Goal: Task Accomplishment & Management: Manage account settings

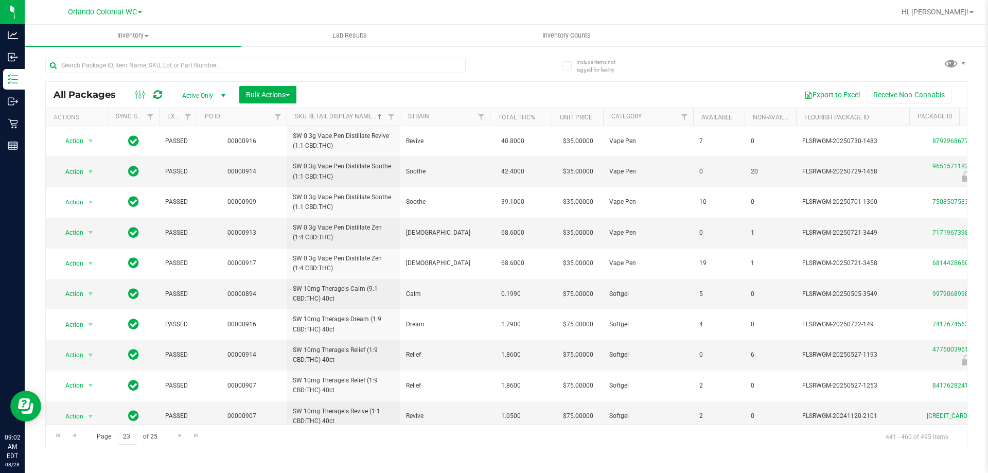
scroll to position [344, 0]
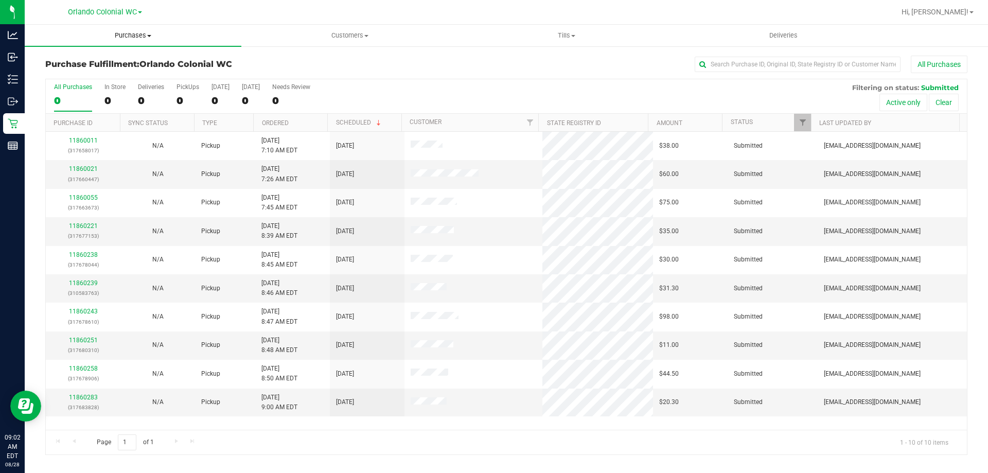
click at [137, 34] on span "Purchases" at bounding box center [133, 35] width 217 height 9
click at [111, 72] on li "Fulfillment" at bounding box center [133, 74] width 217 height 12
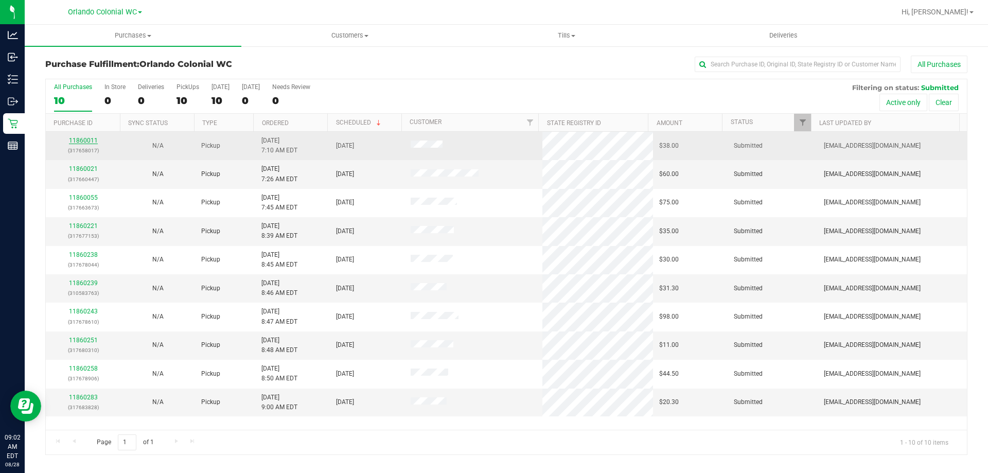
click at [85, 138] on link "11860011" at bounding box center [83, 140] width 29 height 7
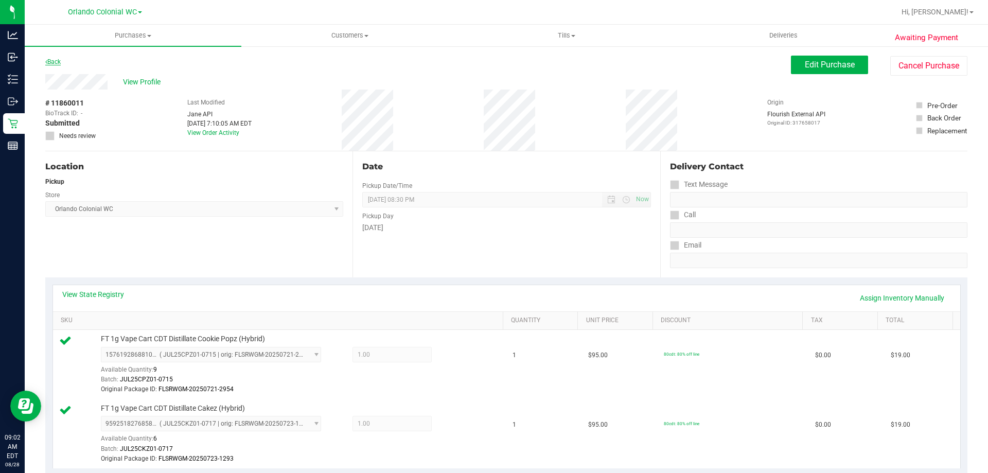
click at [53, 59] on link "Back" at bounding box center [52, 61] width 15 height 7
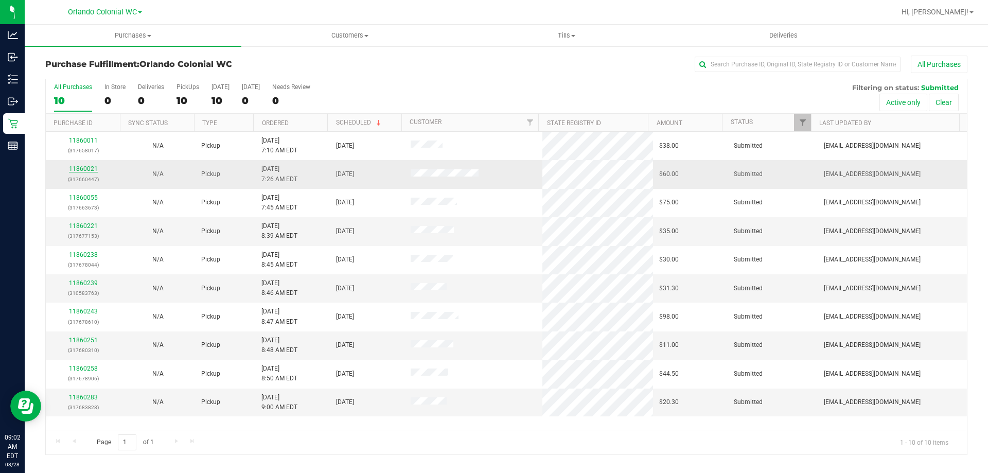
click at [83, 165] on link "11860021" at bounding box center [83, 168] width 29 height 7
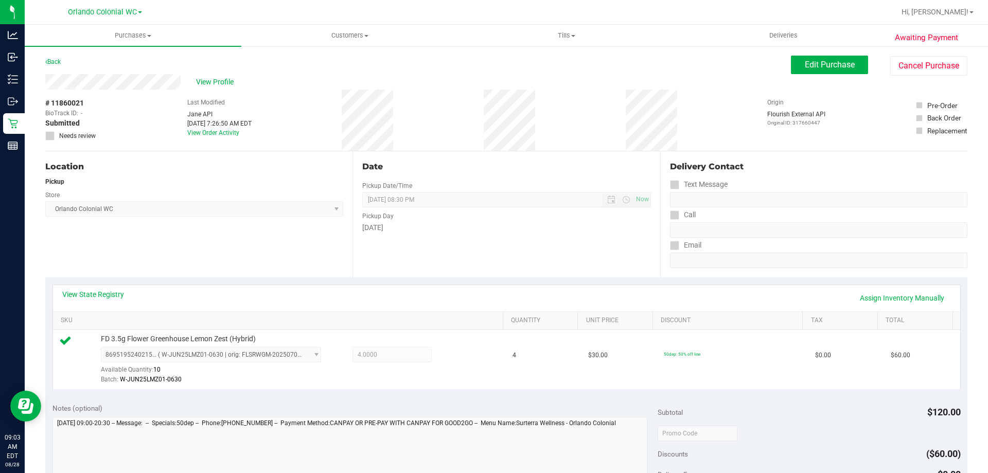
scroll to position [257, 0]
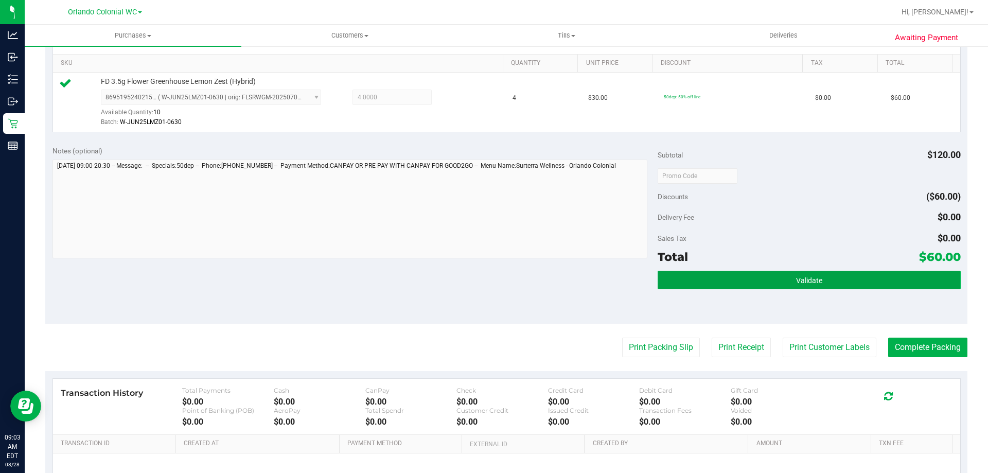
click at [754, 280] on button "Validate" at bounding box center [808, 280] width 303 height 19
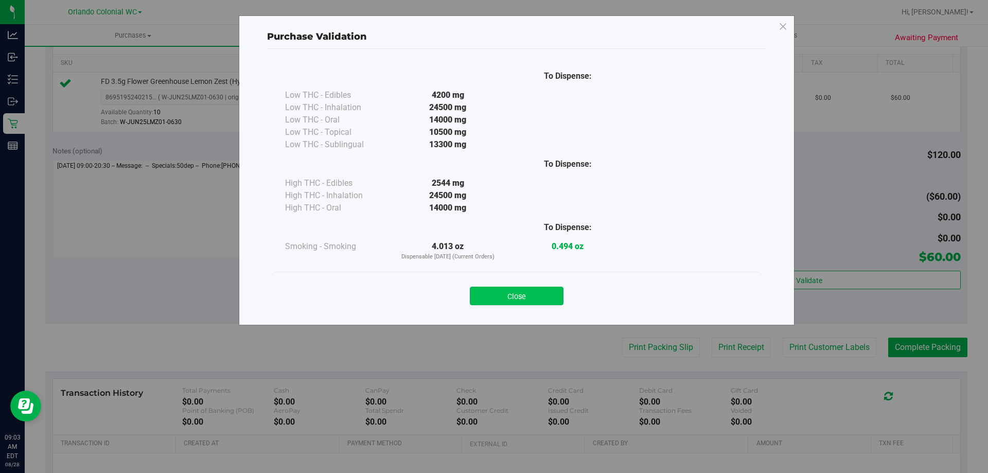
click at [514, 296] on button "Close" at bounding box center [517, 296] width 94 height 19
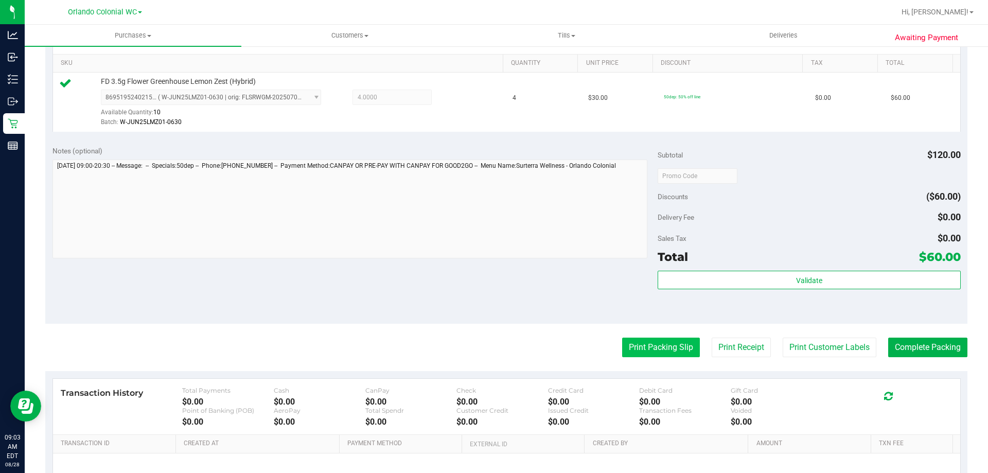
click at [635, 344] on button "Print Packing Slip" at bounding box center [661, 347] width 78 height 20
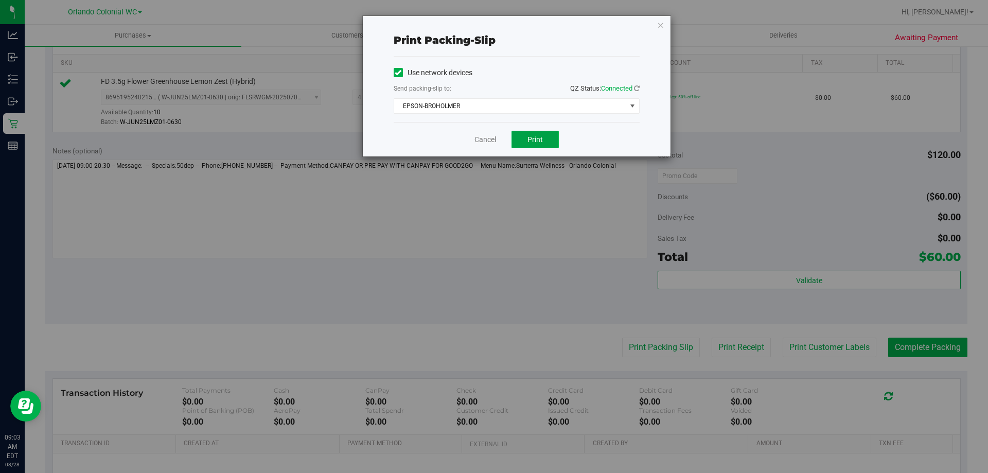
click at [517, 137] on button "Print" at bounding box center [534, 139] width 47 height 17
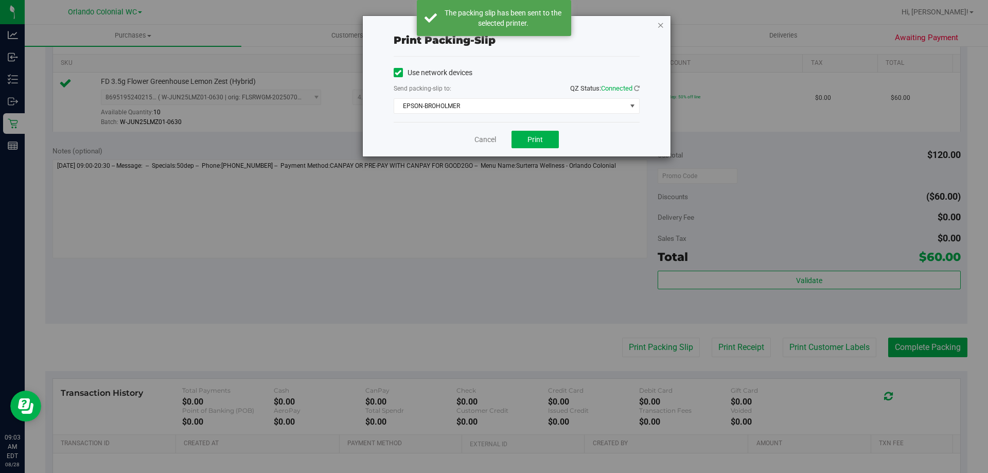
click at [661, 24] on icon "button" at bounding box center [660, 25] width 7 height 12
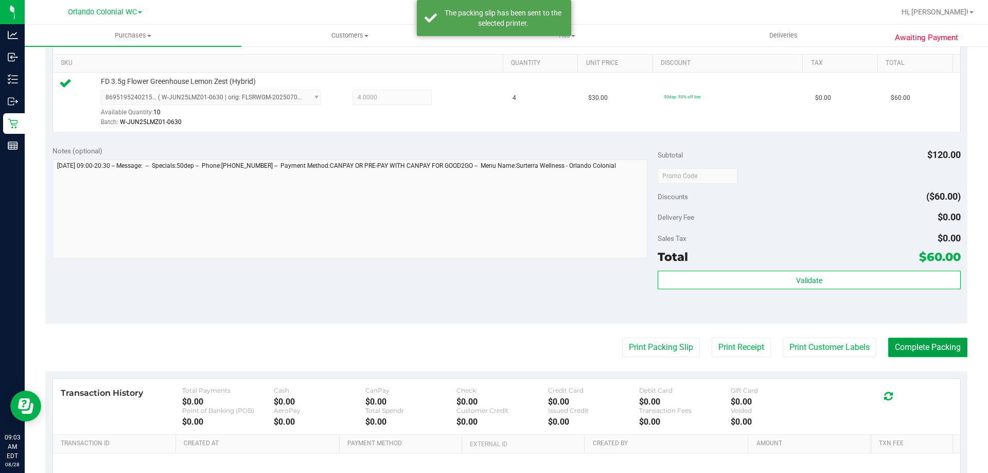
click at [904, 347] on button "Complete Packing" at bounding box center [927, 347] width 79 height 20
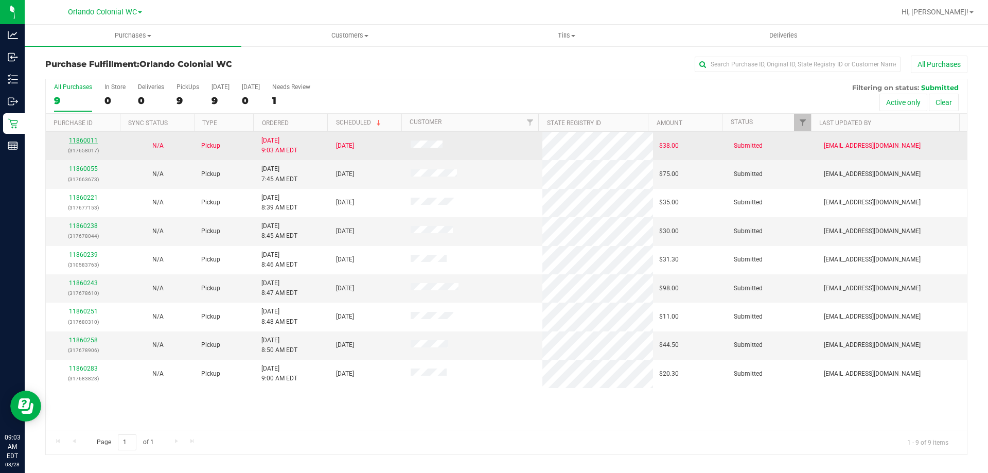
click at [81, 139] on link "11860011" at bounding box center [83, 140] width 29 height 7
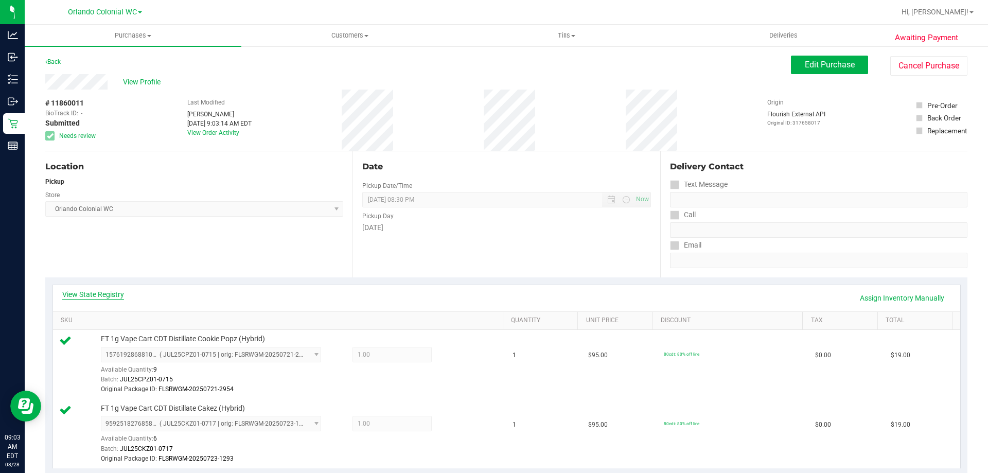
click at [108, 292] on link "View State Registry" at bounding box center [93, 294] width 62 height 10
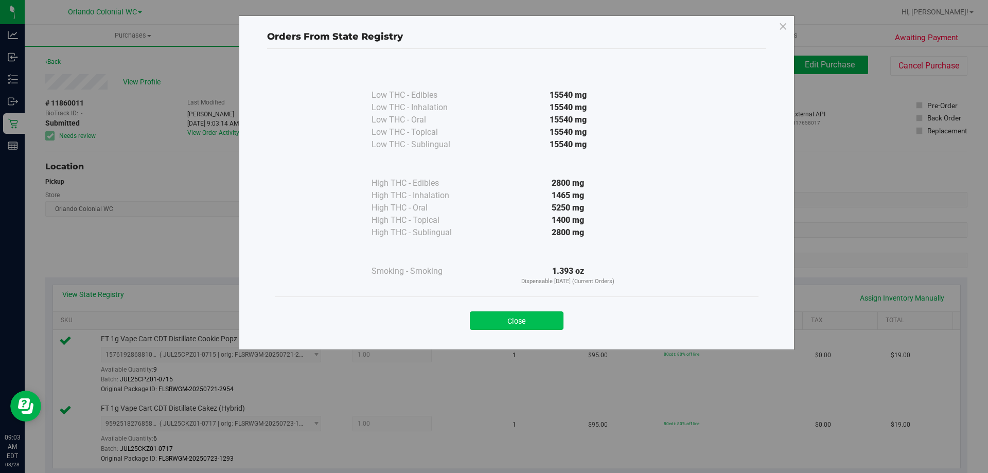
click at [532, 329] on button "Close" at bounding box center [517, 320] width 94 height 19
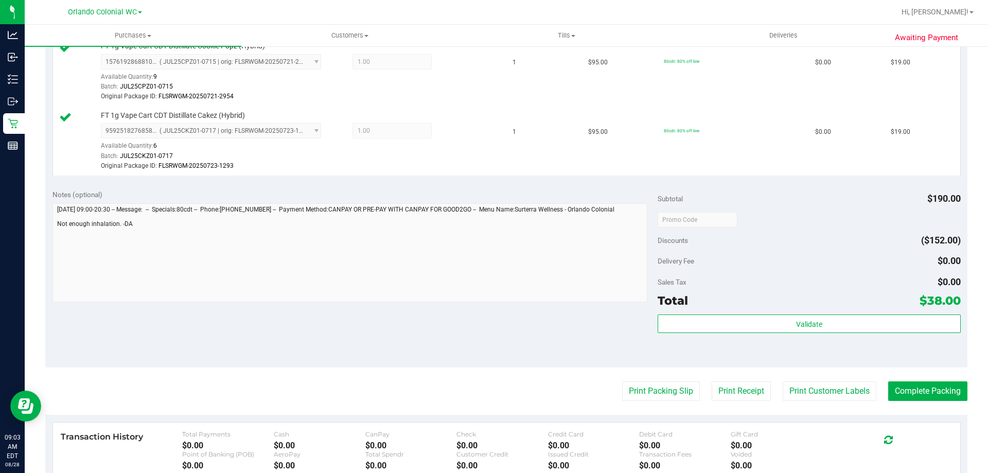
scroll to position [291, 0]
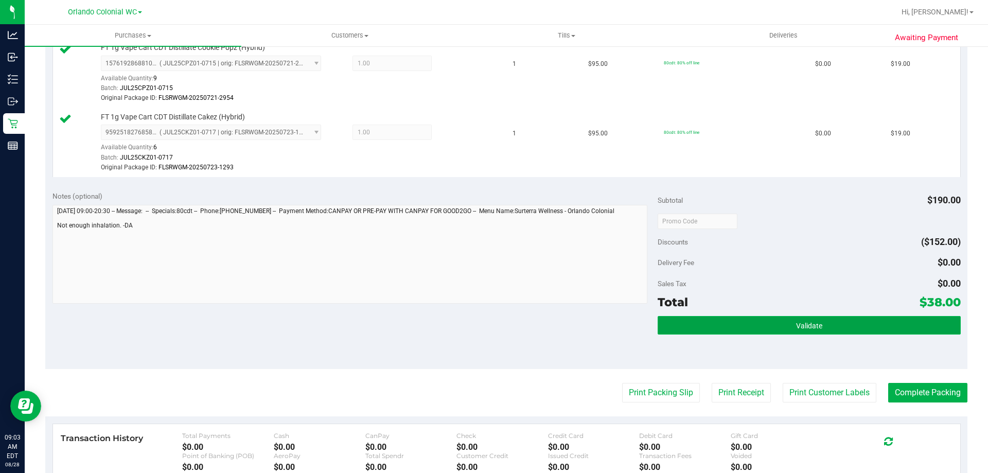
click at [785, 324] on button "Validate" at bounding box center [808, 325] width 303 height 19
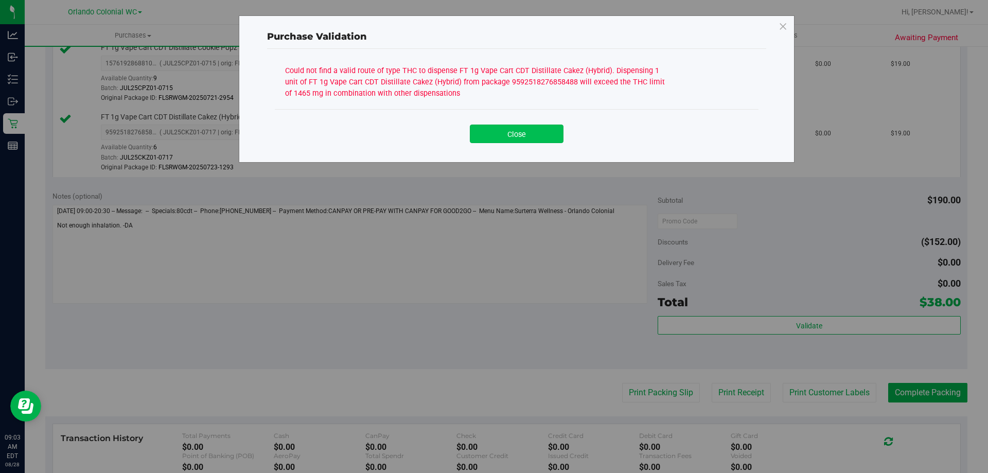
click at [540, 129] on button "Close" at bounding box center [517, 134] width 94 height 19
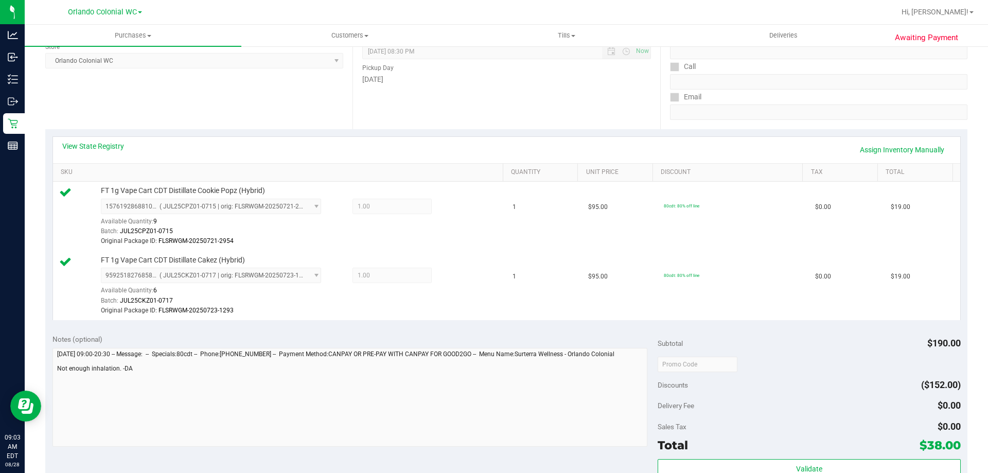
scroll to position [240, 0]
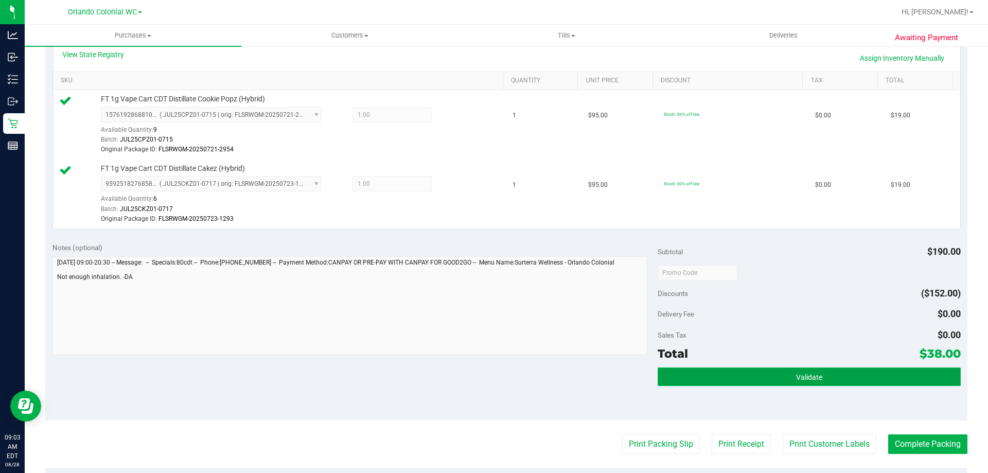
click at [809, 377] on span "Validate" at bounding box center [809, 377] width 26 height 8
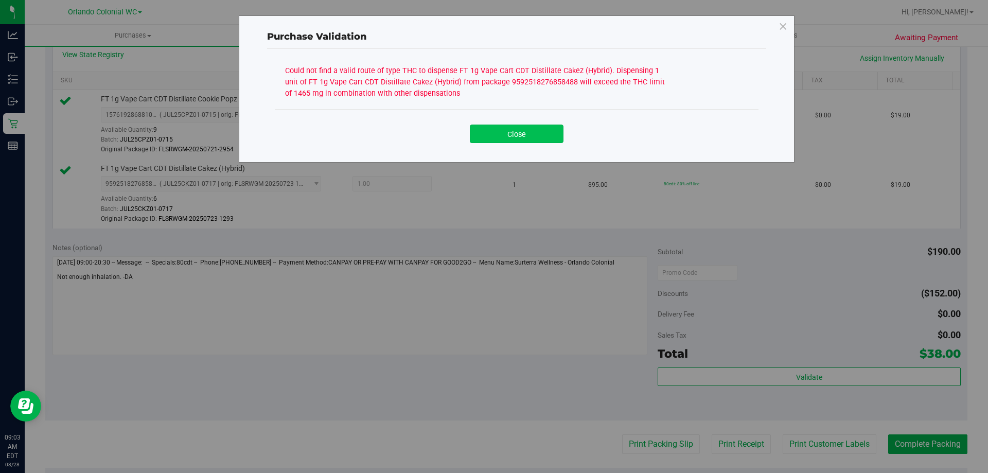
click at [518, 135] on button "Close" at bounding box center [517, 134] width 94 height 19
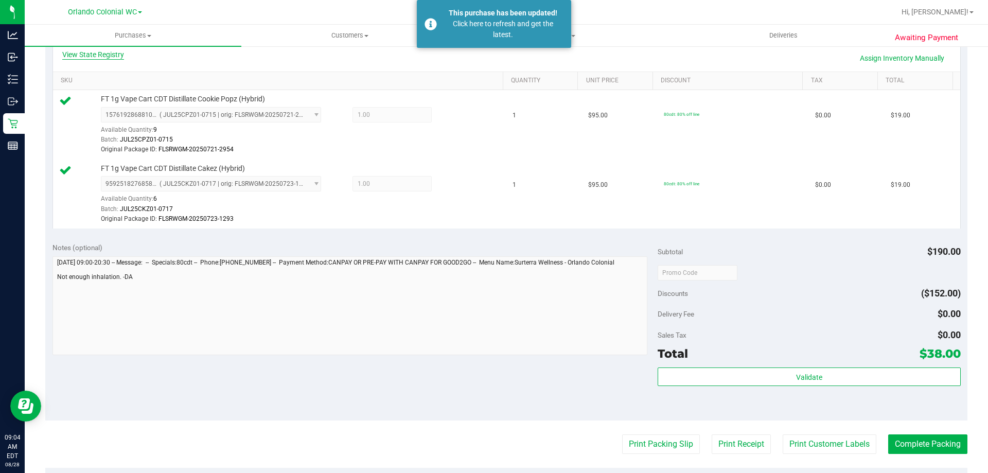
click at [119, 56] on link "View State Registry" at bounding box center [93, 54] width 62 height 10
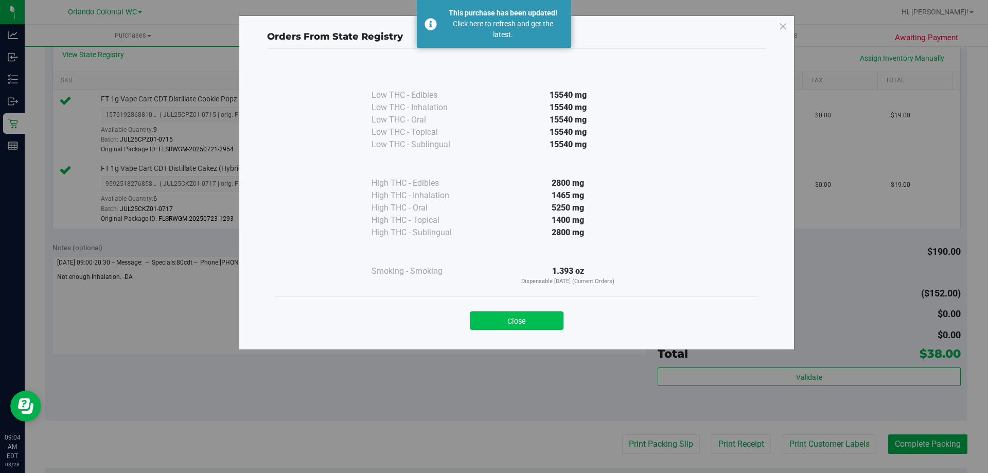
click at [532, 319] on button "Close" at bounding box center [517, 320] width 94 height 19
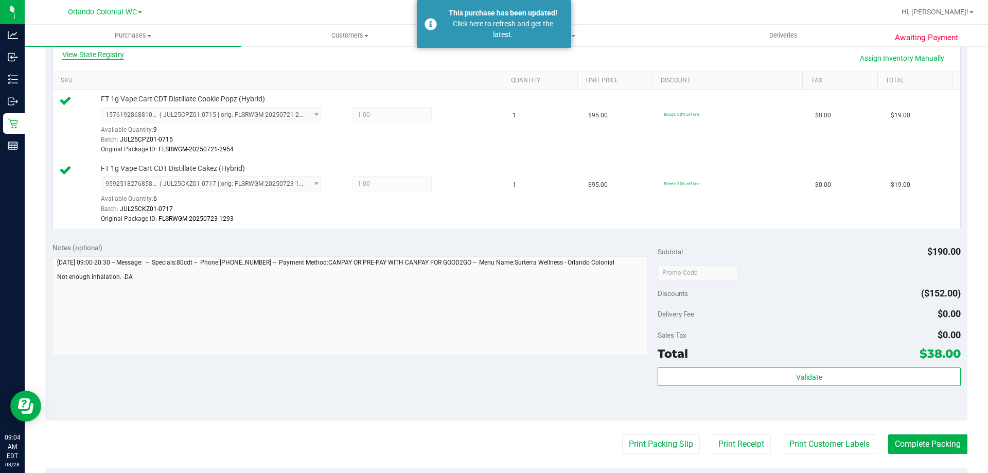
click at [91, 53] on link "View State Registry" at bounding box center [93, 54] width 62 height 10
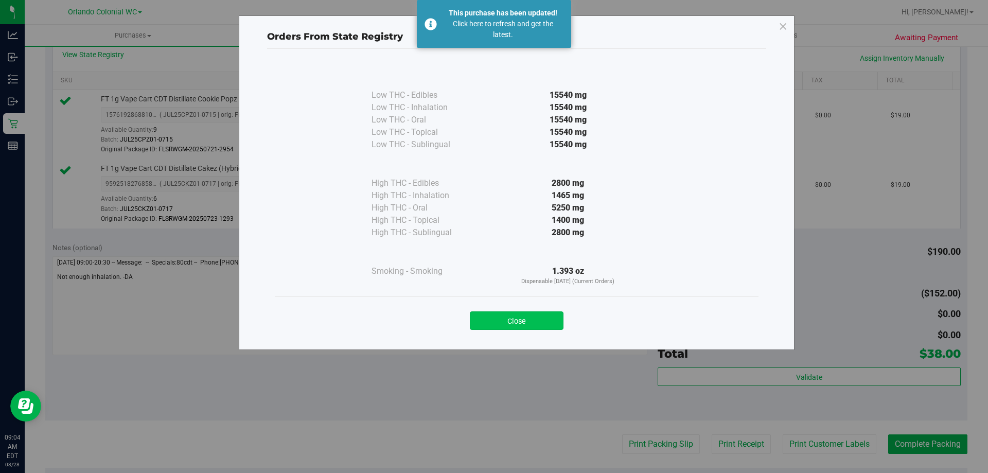
click at [520, 317] on button "Close" at bounding box center [517, 320] width 94 height 19
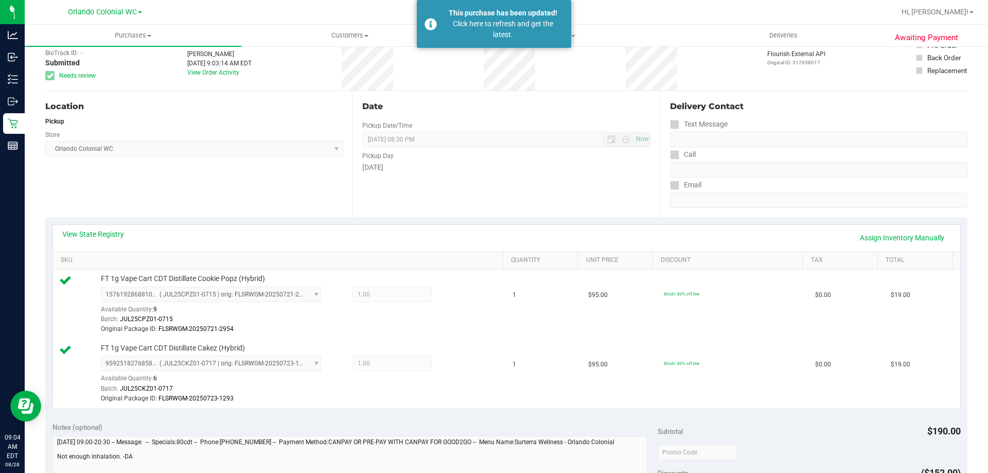
scroll to position [0, 0]
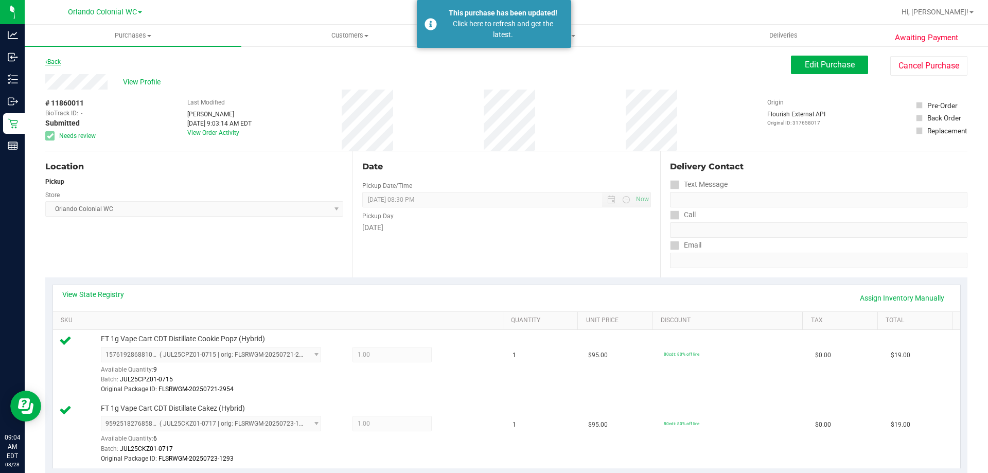
drag, startPoint x: 58, startPoint y: 65, endPoint x: 57, endPoint y: 58, distance: 7.3
click at [57, 61] on div "Back" at bounding box center [52, 62] width 15 height 12
click at [57, 58] on link "Back" at bounding box center [52, 61] width 15 height 7
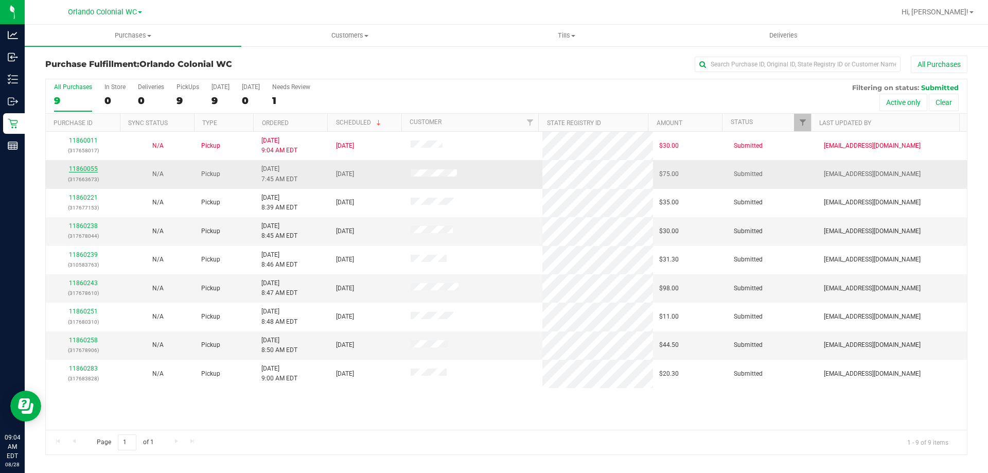
click at [73, 168] on link "11860055" at bounding box center [83, 168] width 29 height 7
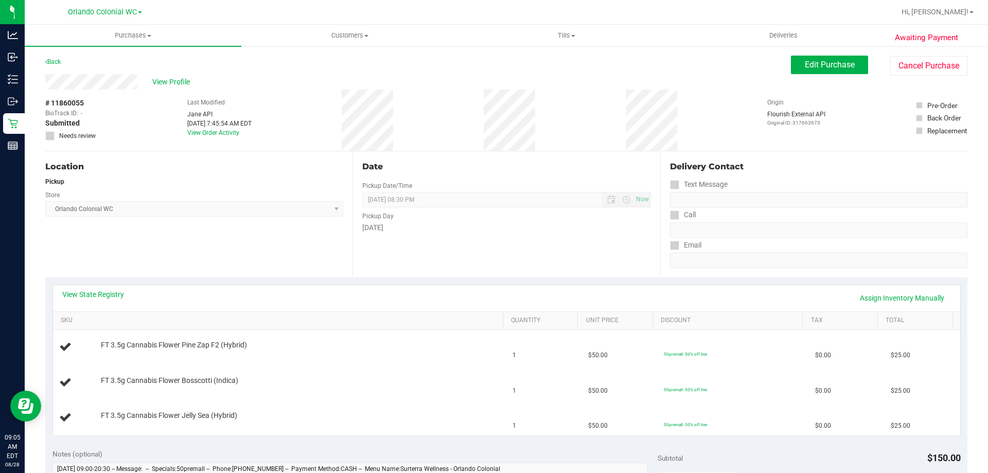
click at [570, 240] on div "Date Pickup Date/Time 08/28/2025 Now 08/28/2025 08:30 PM Now Pickup Day Thursday" at bounding box center [505, 214] width 307 height 126
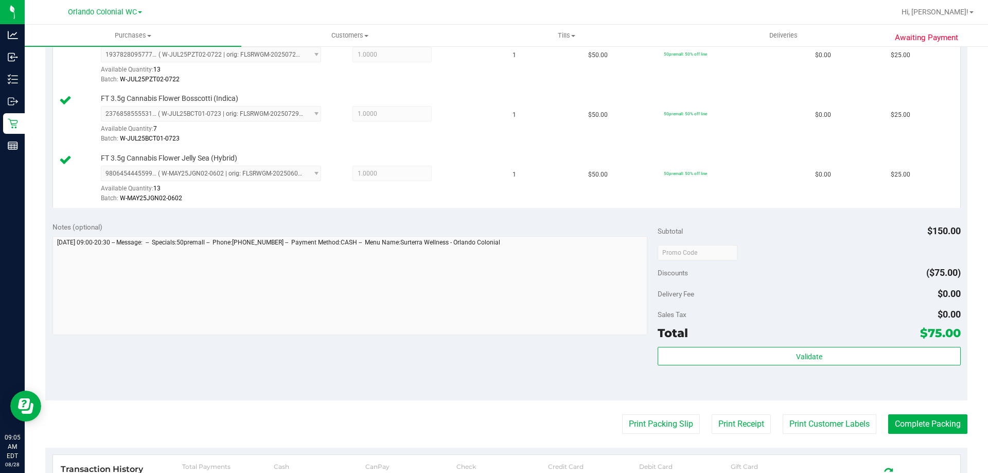
scroll to position [412, 0]
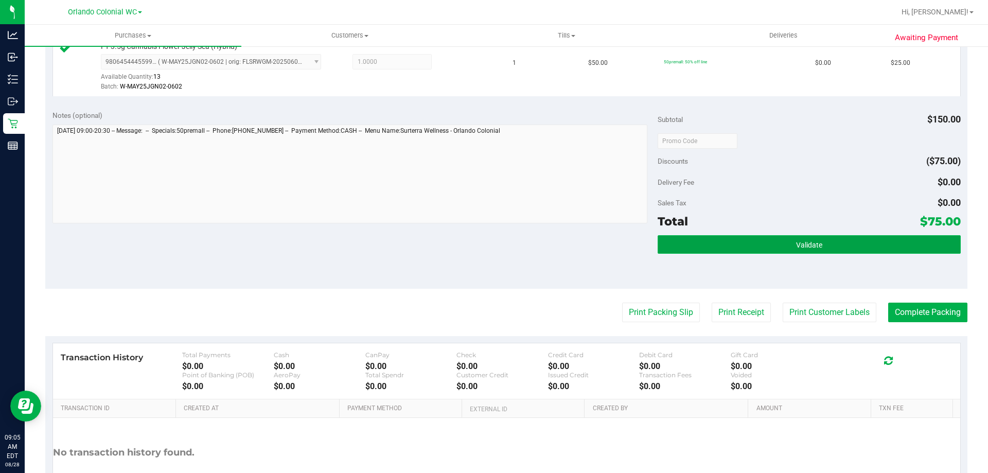
click at [767, 252] on button "Validate" at bounding box center [808, 244] width 303 height 19
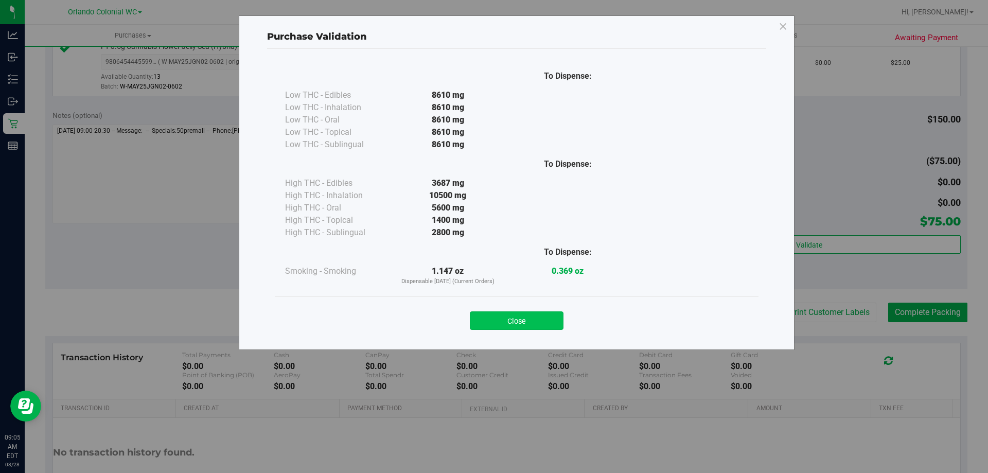
click at [524, 318] on button "Close" at bounding box center [517, 320] width 94 height 19
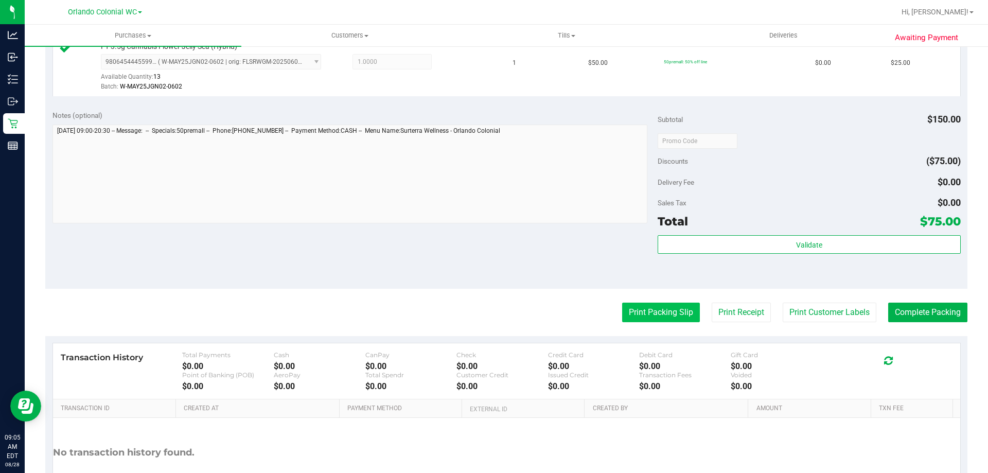
click at [635, 312] on button "Print Packing Slip" at bounding box center [661, 313] width 78 height 20
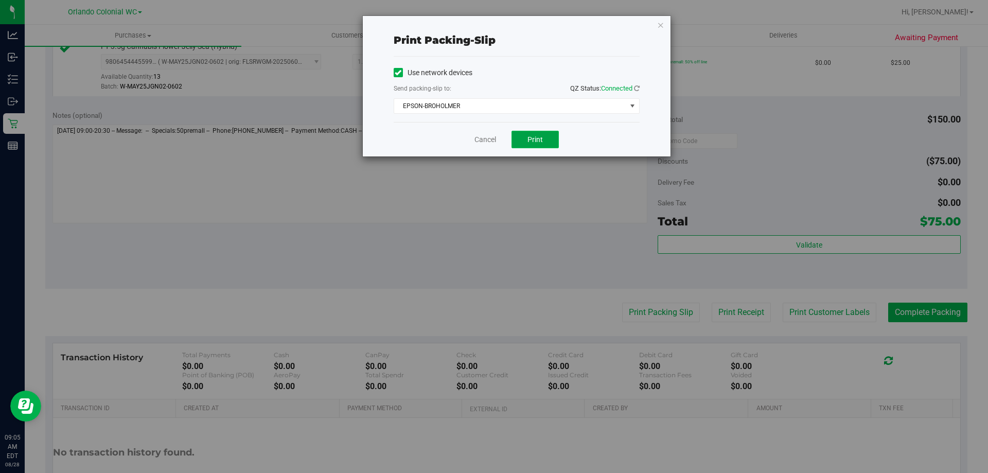
click at [533, 131] on button "Print" at bounding box center [534, 139] width 47 height 17
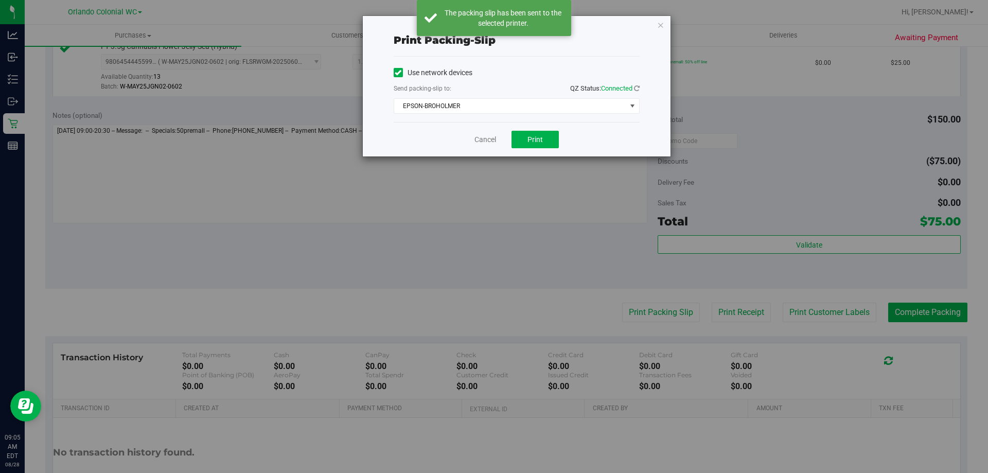
drag, startPoint x: 663, startPoint y: 26, endPoint x: 867, endPoint y: 265, distance: 314.6
click at [663, 26] on icon "button" at bounding box center [660, 25] width 7 height 12
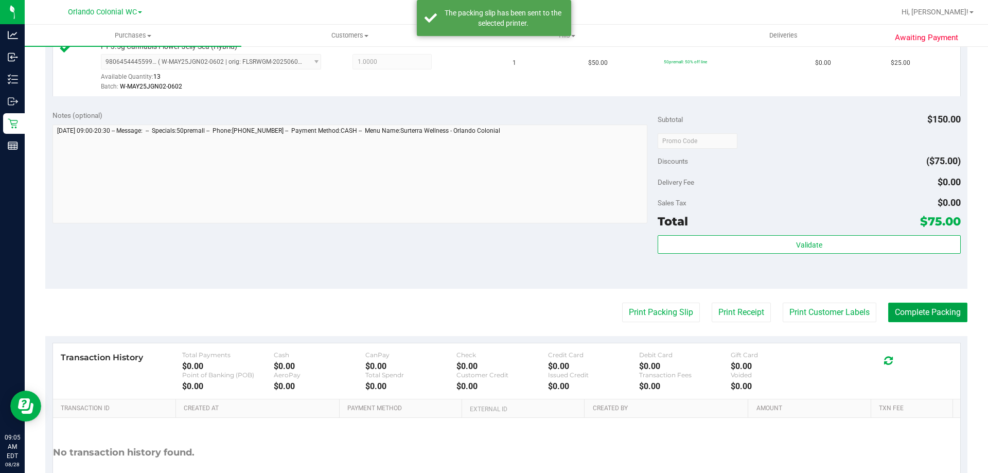
click at [936, 316] on button "Complete Packing" at bounding box center [927, 313] width 79 height 20
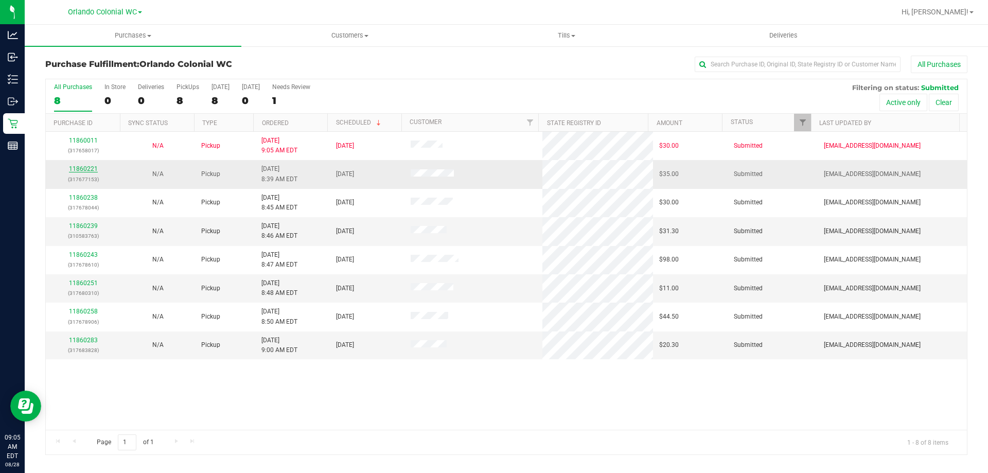
click at [85, 170] on link "11860221" at bounding box center [83, 168] width 29 height 7
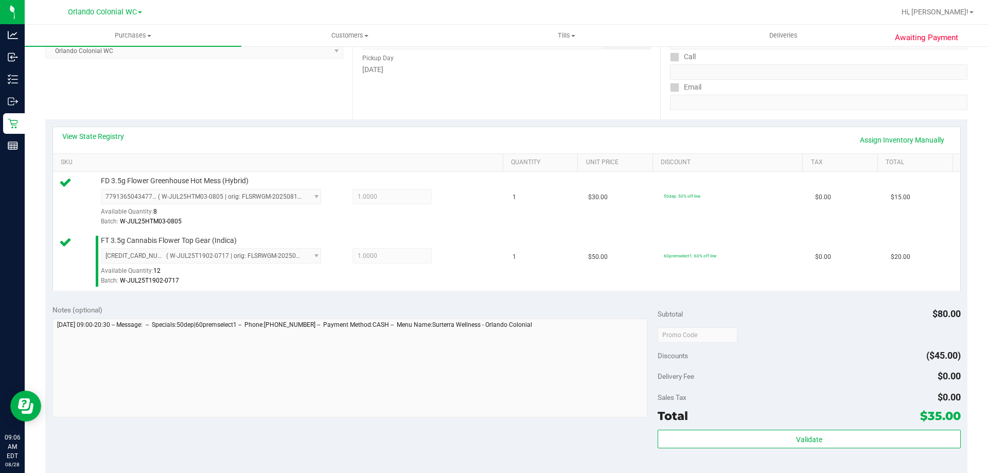
scroll to position [428, 0]
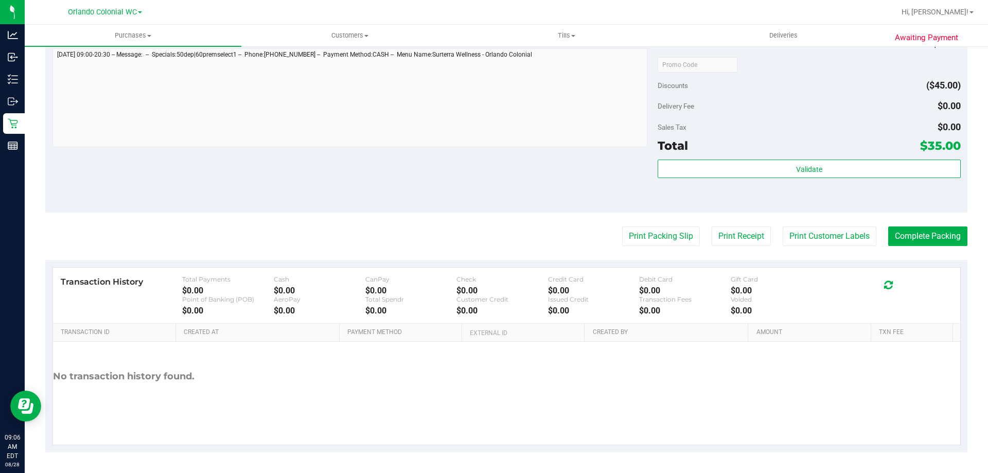
click at [707, 179] on div "Validate" at bounding box center [808, 182] width 303 height 46
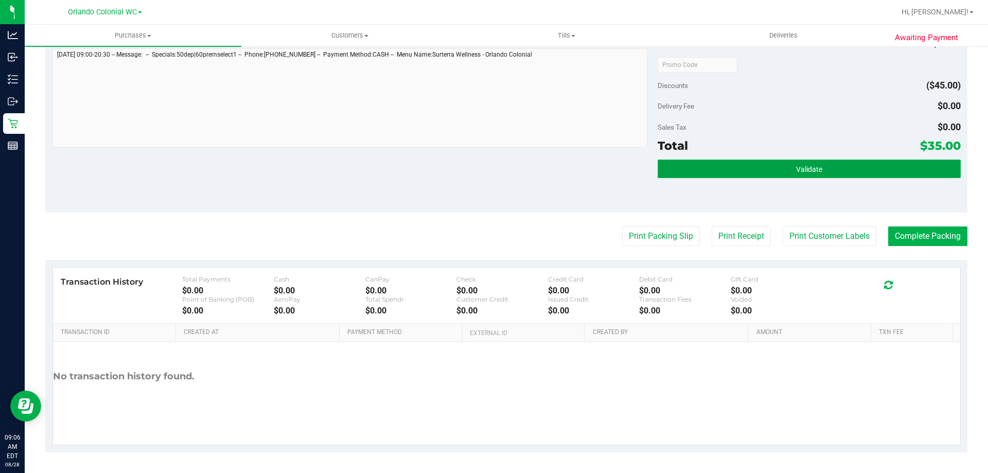
click at [710, 171] on button "Validate" at bounding box center [808, 168] width 303 height 19
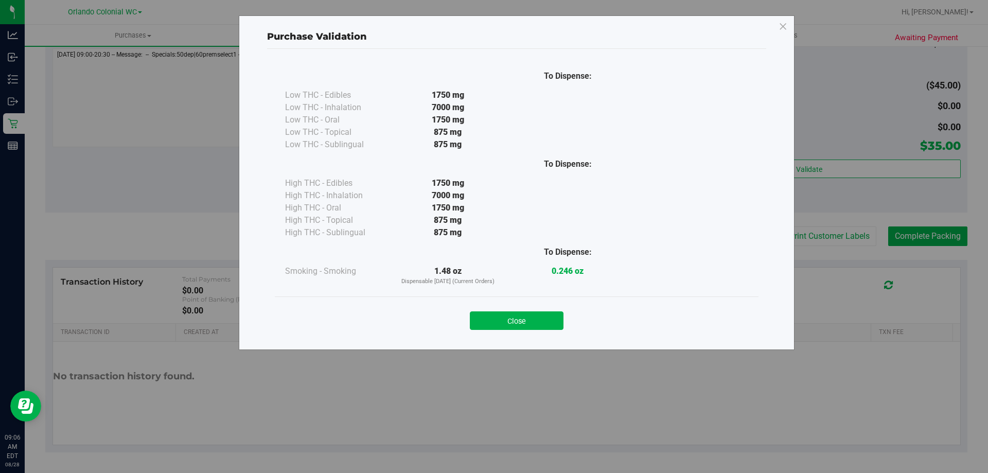
click at [527, 313] on button "Close" at bounding box center [517, 320] width 94 height 19
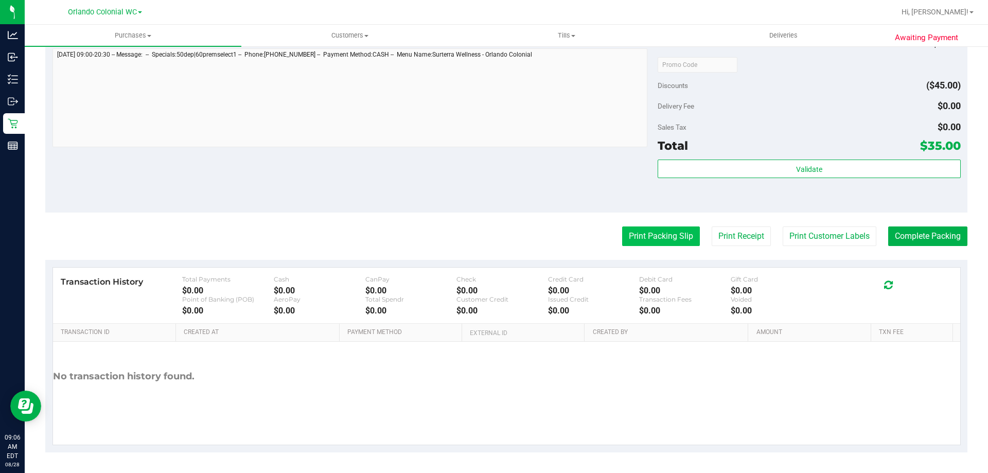
click at [649, 233] on button "Print Packing Slip" at bounding box center [661, 236] width 78 height 20
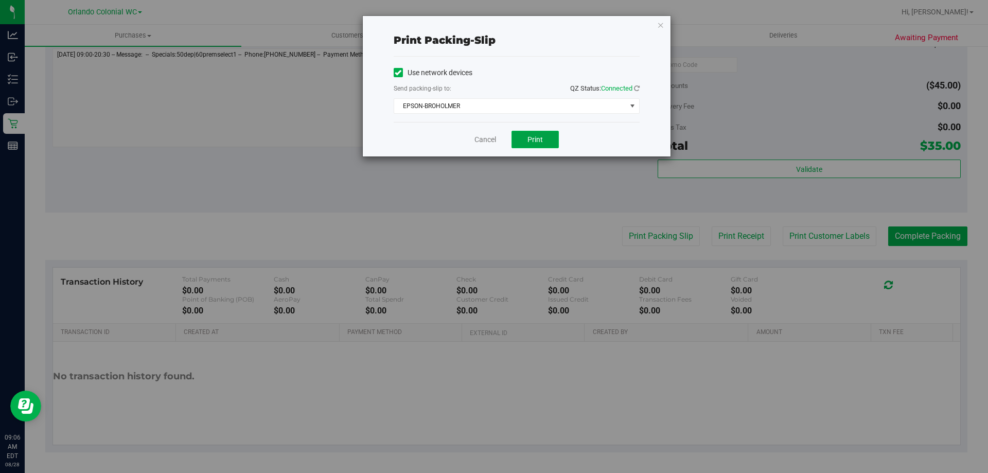
click at [540, 140] on button "Print" at bounding box center [534, 139] width 47 height 17
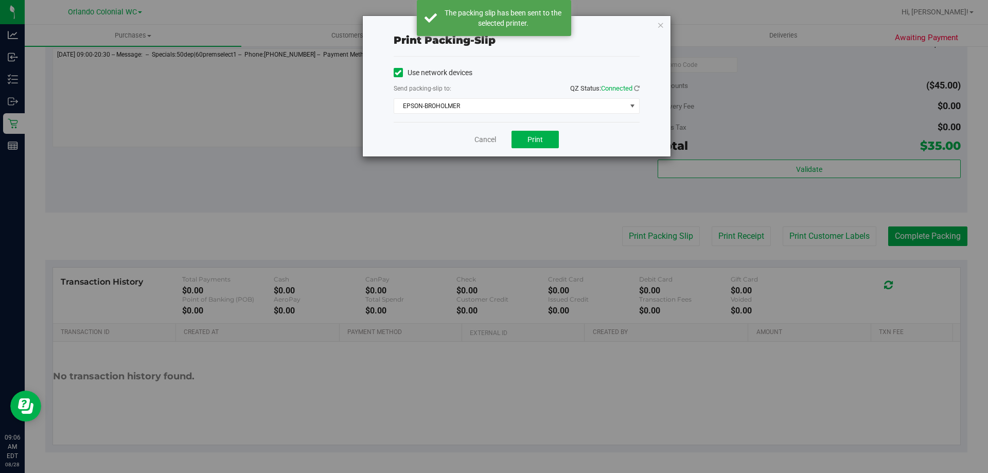
click at [660, 25] on icon "button" at bounding box center [660, 25] width 7 height 12
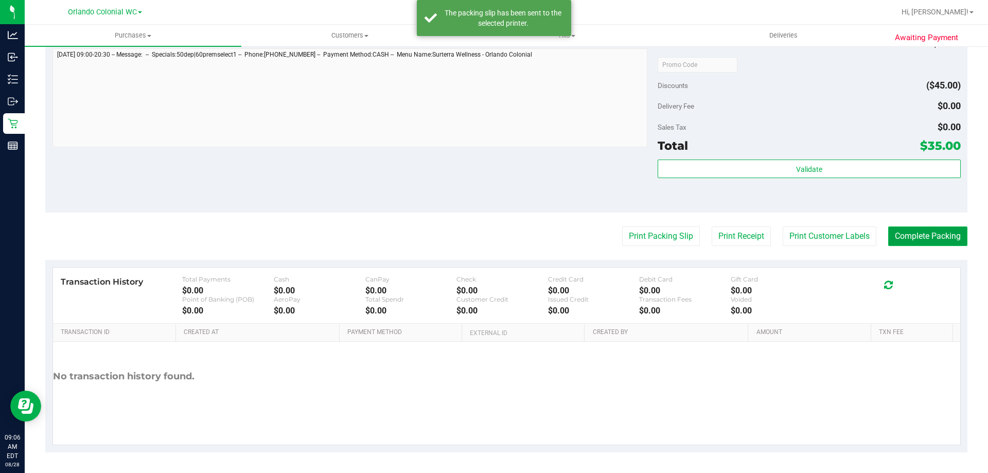
click at [940, 238] on button "Complete Packing" at bounding box center [927, 236] width 79 height 20
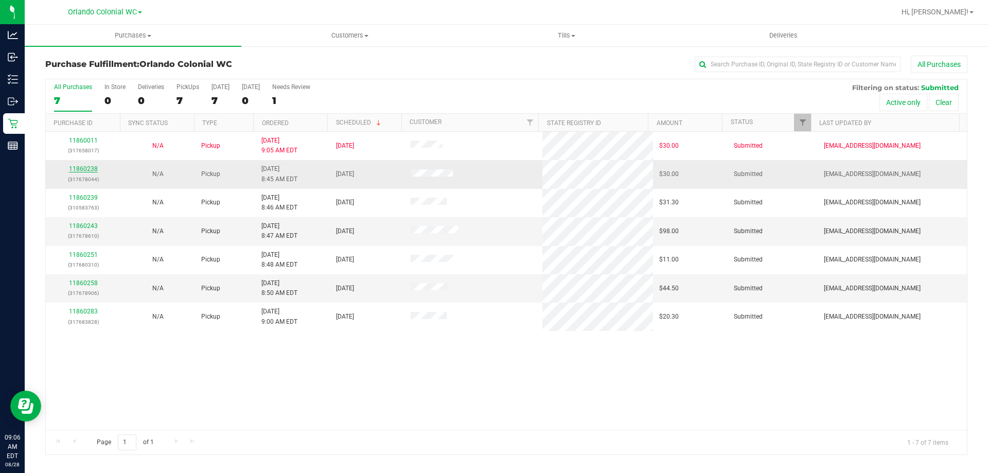
click at [85, 169] on link "11860238" at bounding box center [83, 168] width 29 height 7
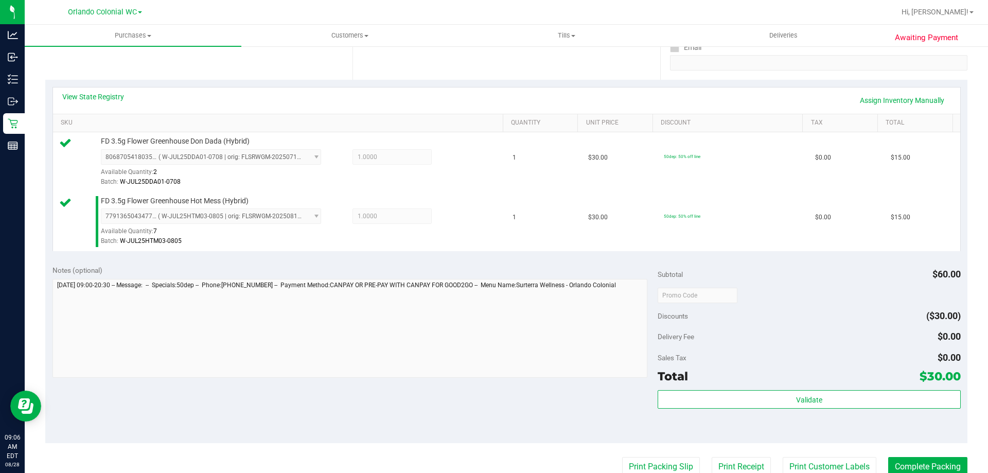
scroll to position [309, 0]
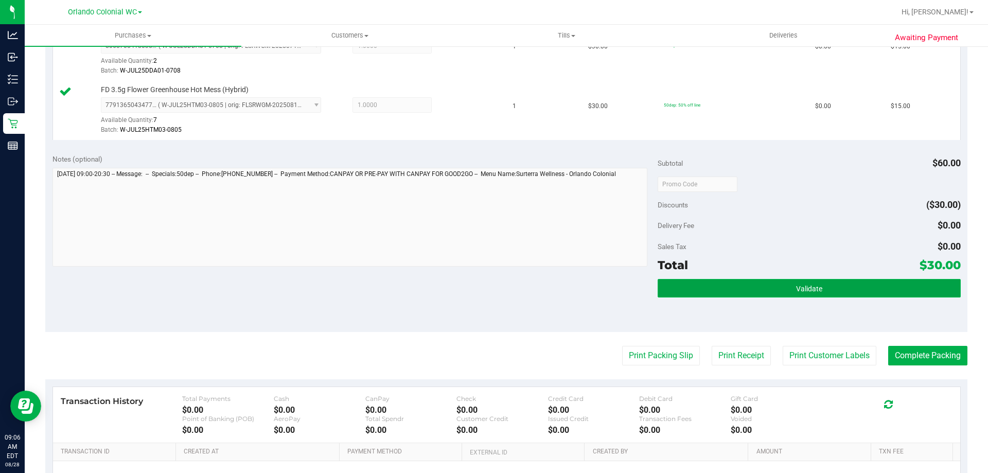
click at [732, 279] on button "Validate" at bounding box center [808, 288] width 303 height 19
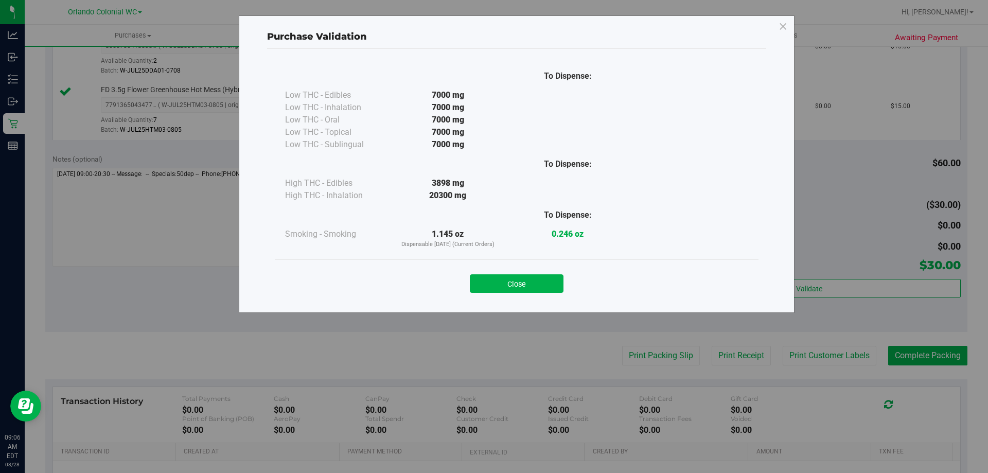
click at [528, 284] on button "Close" at bounding box center [517, 283] width 94 height 19
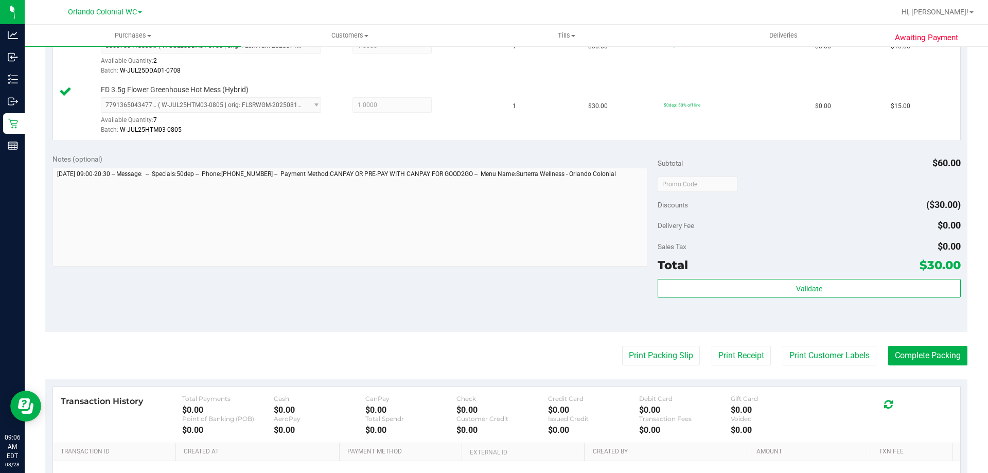
click at [660, 369] on purchase-details "Back Edit Purchase Cancel Purchase View Profile # 11860238 BioTrack ID: - Submi…" at bounding box center [506, 159] width 922 height 825
click at [666, 362] on button "Print Packing Slip" at bounding box center [661, 356] width 78 height 20
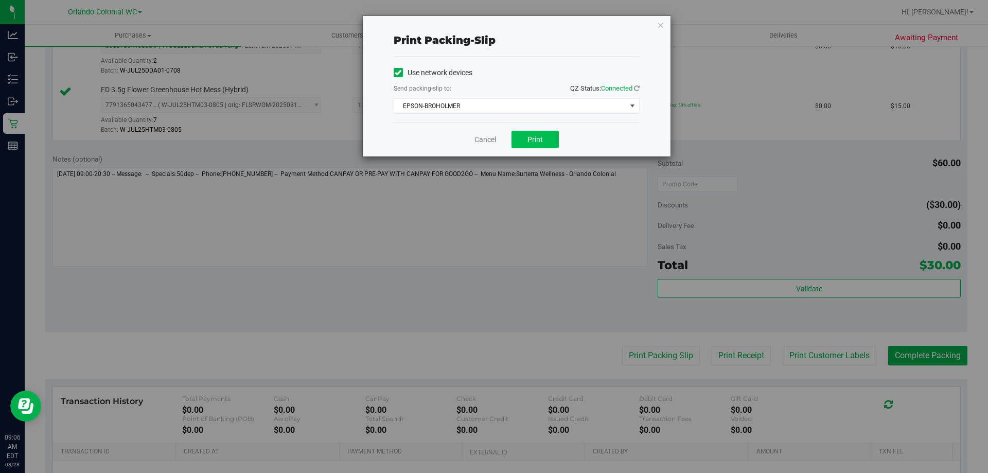
click at [546, 149] on div "Cancel Print" at bounding box center [517, 139] width 246 height 34
click at [543, 144] on button "Print" at bounding box center [534, 139] width 47 height 17
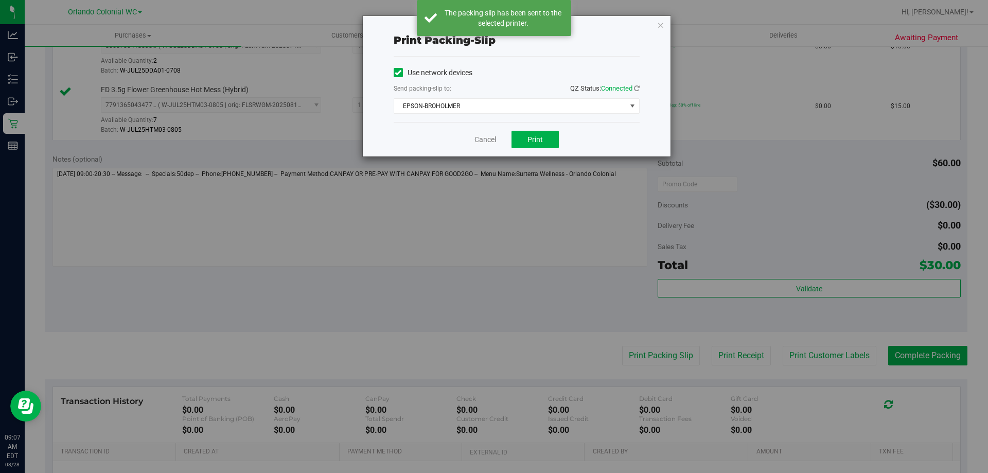
drag, startPoint x: 661, startPoint y: 24, endPoint x: 845, endPoint y: 242, distance: 286.2
click at [662, 24] on icon "button" at bounding box center [660, 25] width 7 height 12
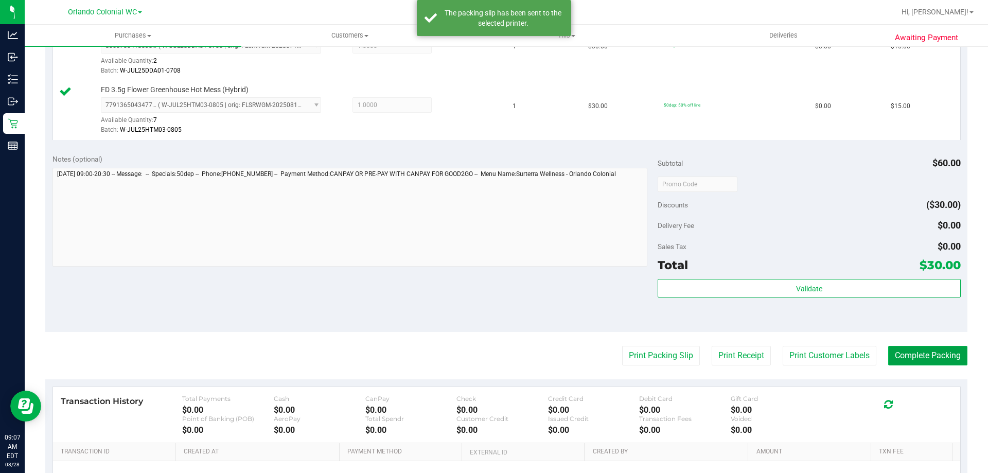
click at [902, 355] on button "Complete Packing" at bounding box center [927, 356] width 79 height 20
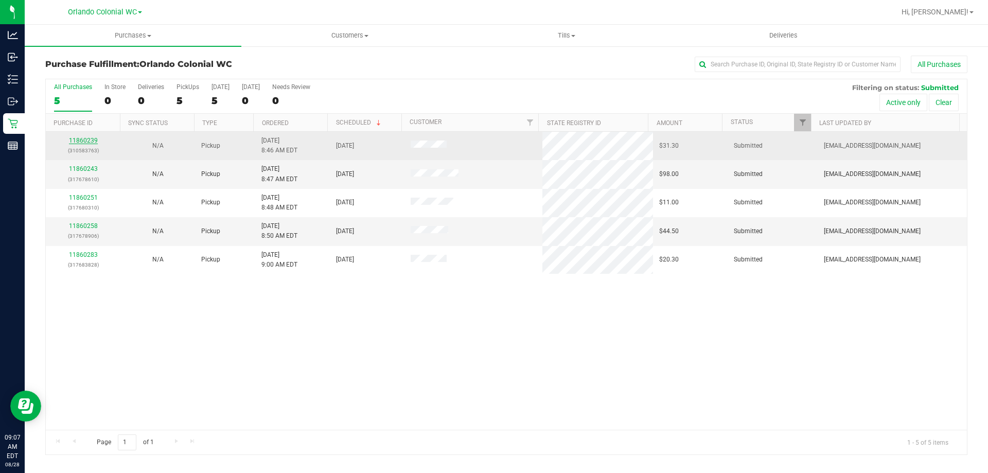
click at [85, 143] on link "11860239" at bounding box center [83, 140] width 29 height 7
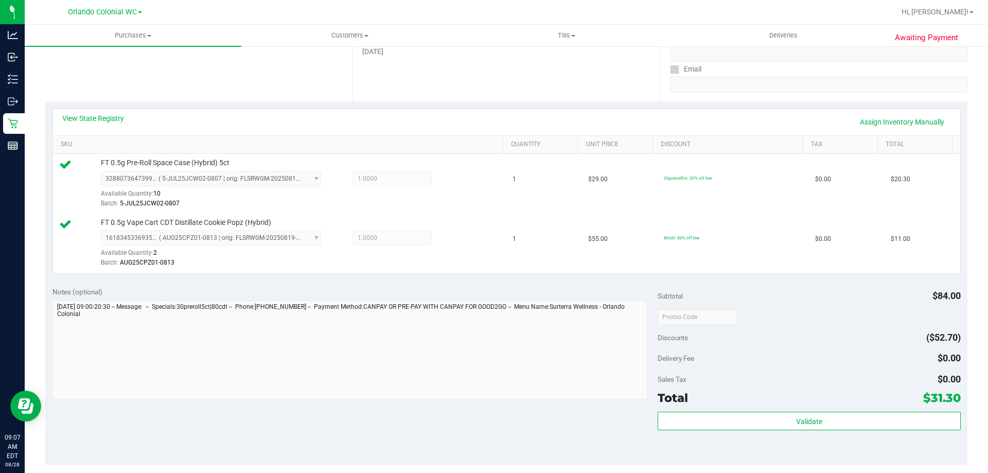
scroll to position [360, 0]
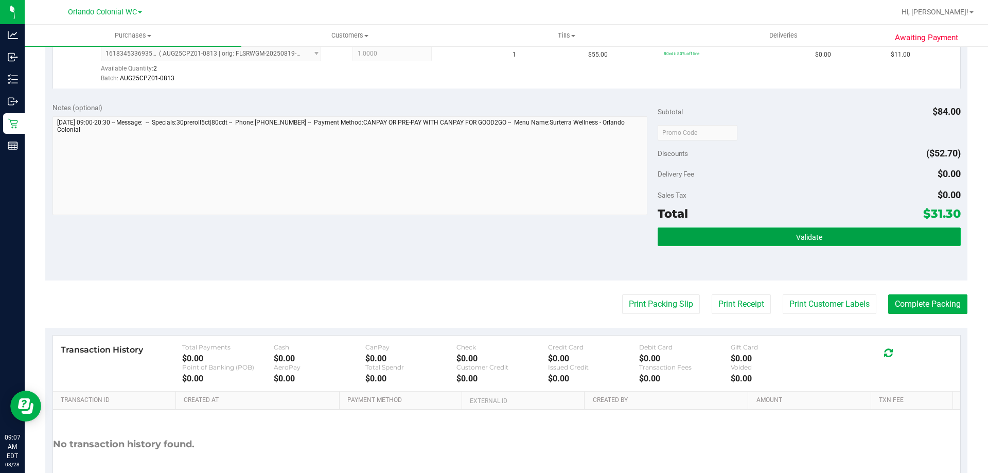
click at [745, 245] on button "Validate" at bounding box center [808, 236] width 303 height 19
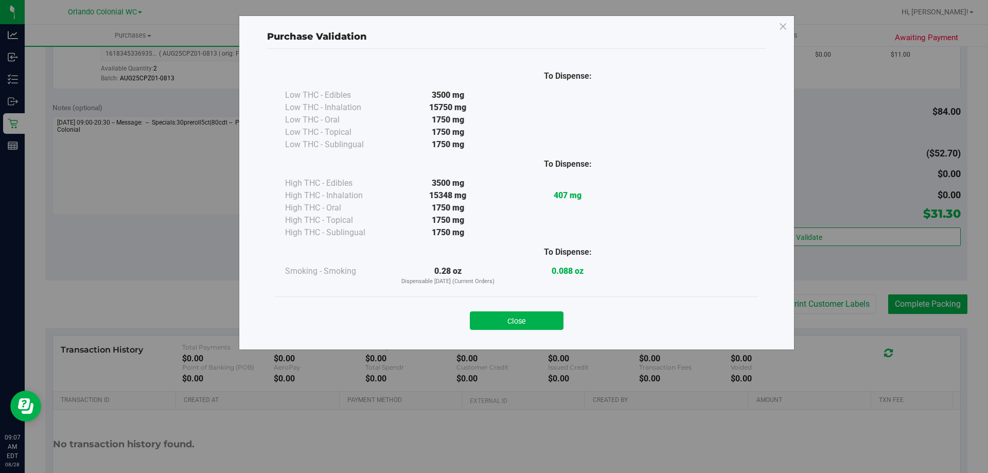
click at [550, 317] on button "Close" at bounding box center [517, 320] width 94 height 19
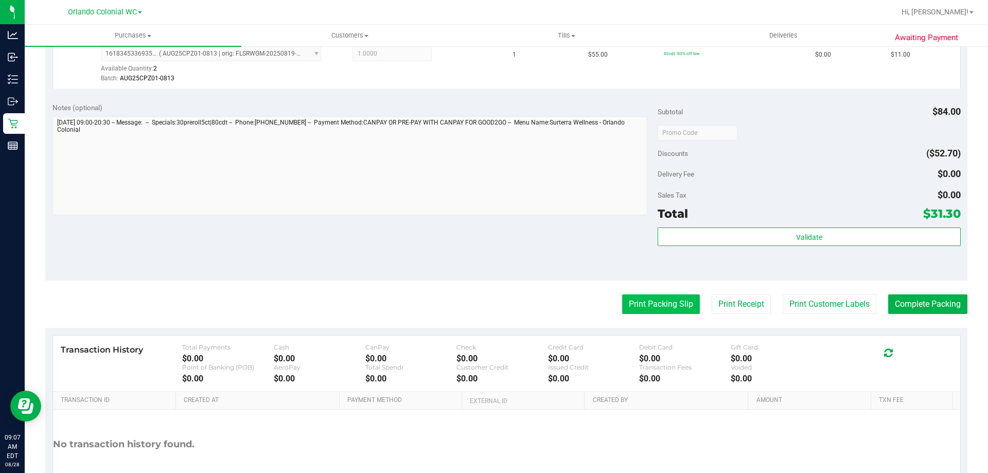
click at [664, 309] on button "Print Packing Slip" at bounding box center [661, 304] width 78 height 20
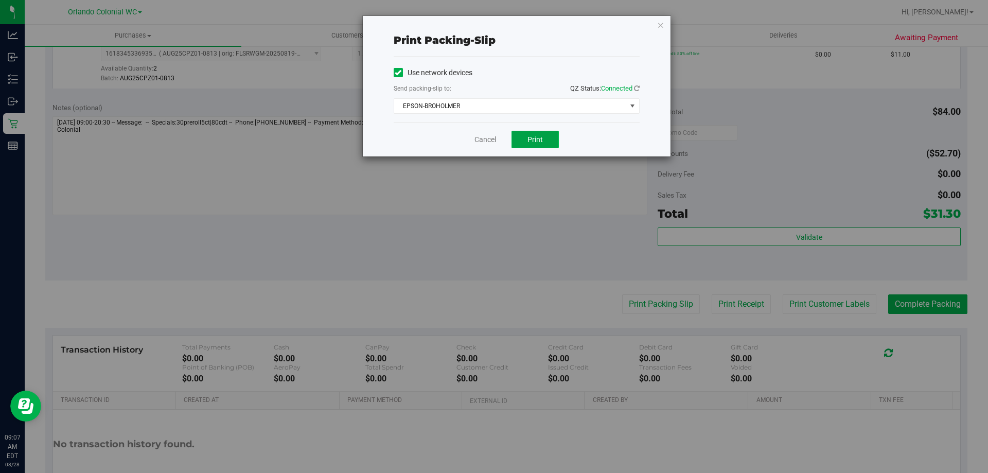
click at [534, 143] on span "Print" at bounding box center [534, 139] width 15 height 8
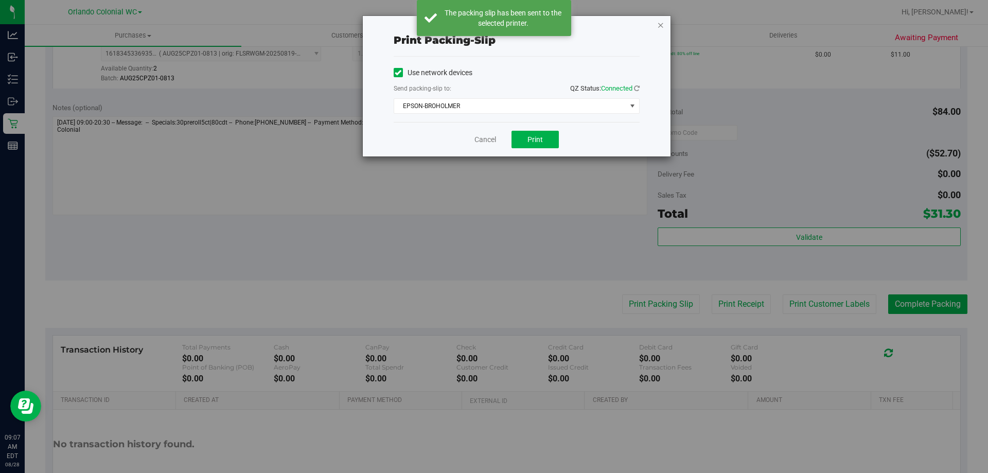
click at [662, 22] on icon "button" at bounding box center [660, 25] width 7 height 12
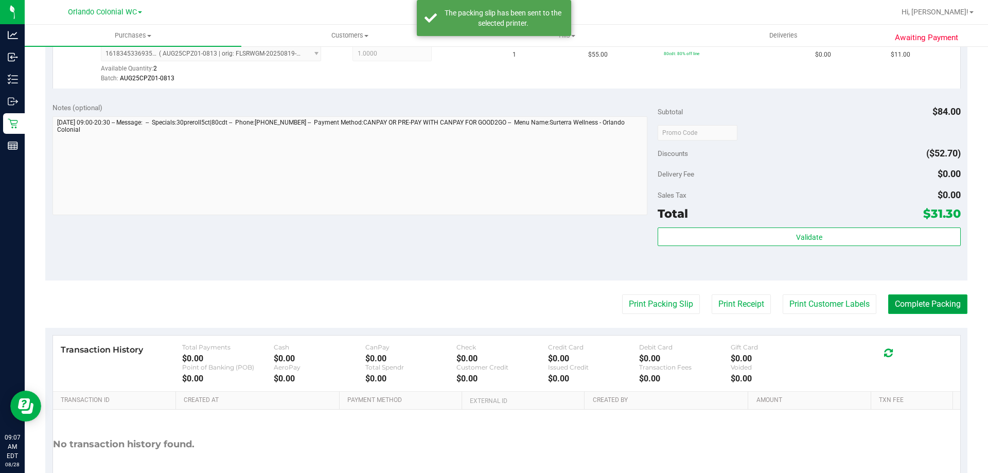
click at [941, 295] on button "Complete Packing" at bounding box center [927, 304] width 79 height 20
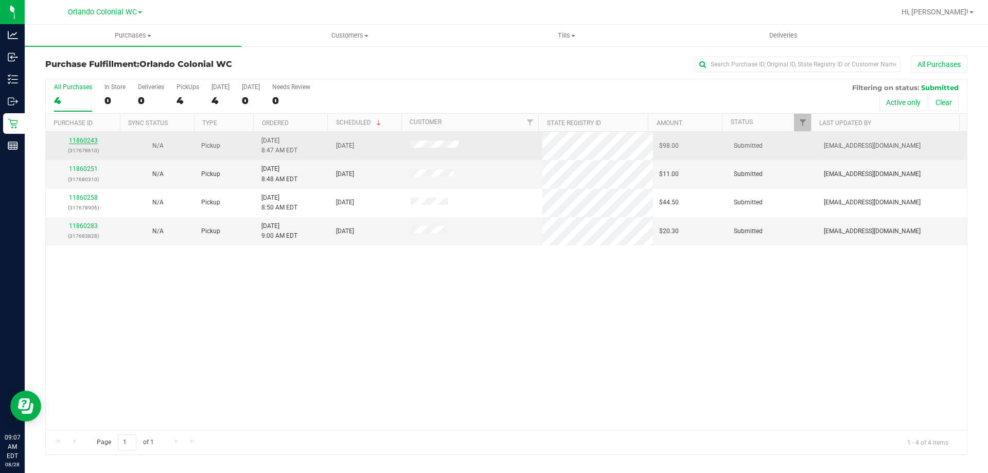
click at [91, 141] on link "11860243" at bounding box center [83, 140] width 29 height 7
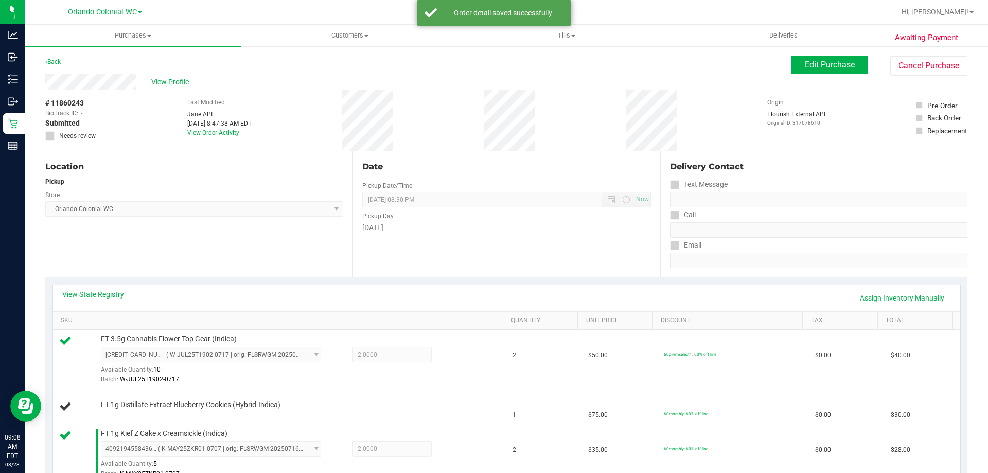
click at [271, 240] on div "Location Pickup Store Orlando Colonial WC Select Store Bonita Springs WC Boynto…" at bounding box center [198, 214] width 307 height 126
click at [492, 219] on div "Pickup Day" at bounding box center [506, 214] width 288 height 15
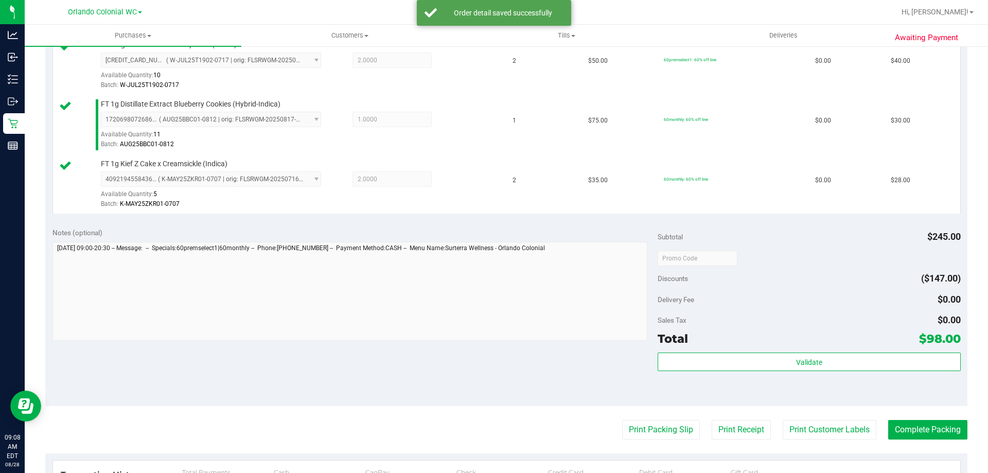
scroll to position [360, 0]
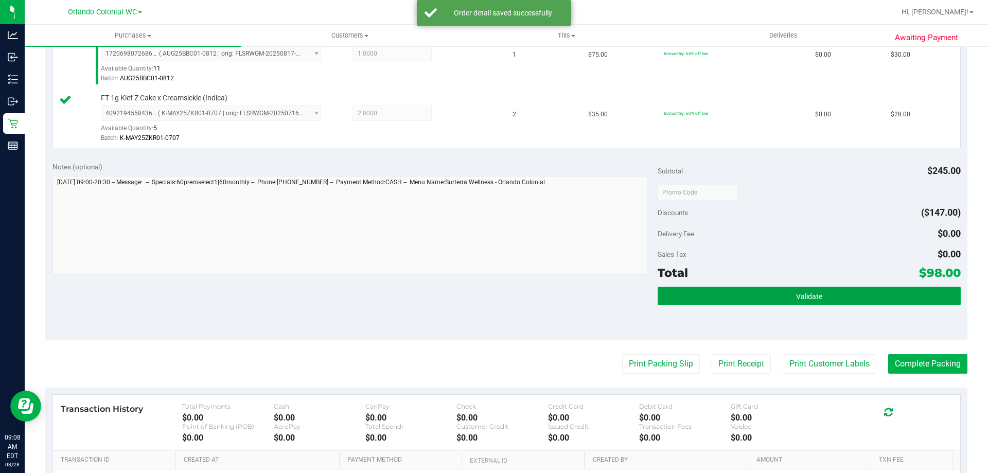
click at [746, 298] on button "Validate" at bounding box center [808, 296] width 303 height 19
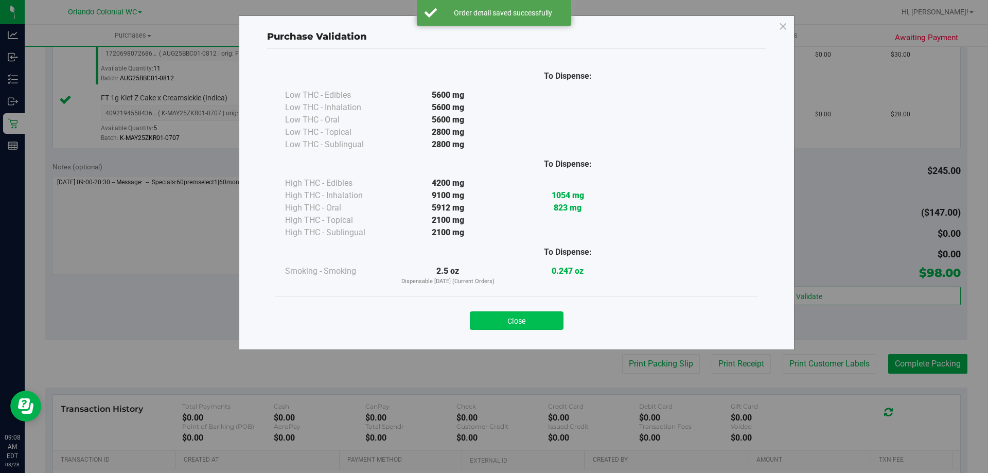
click at [542, 317] on button "Close" at bounding box center [517, 320] width 94 height 19
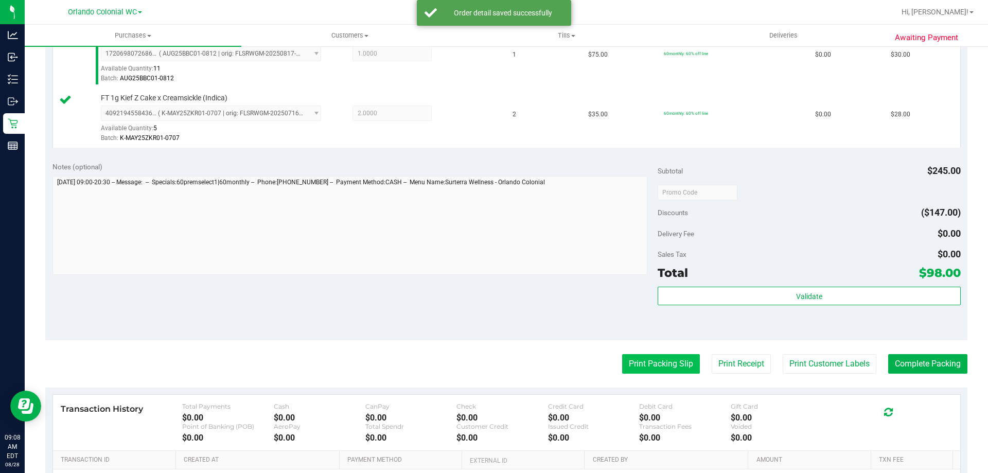
click at [673, 364] on button "Print Packing Slip" at bounding box center [661, 364] width 78 height 20
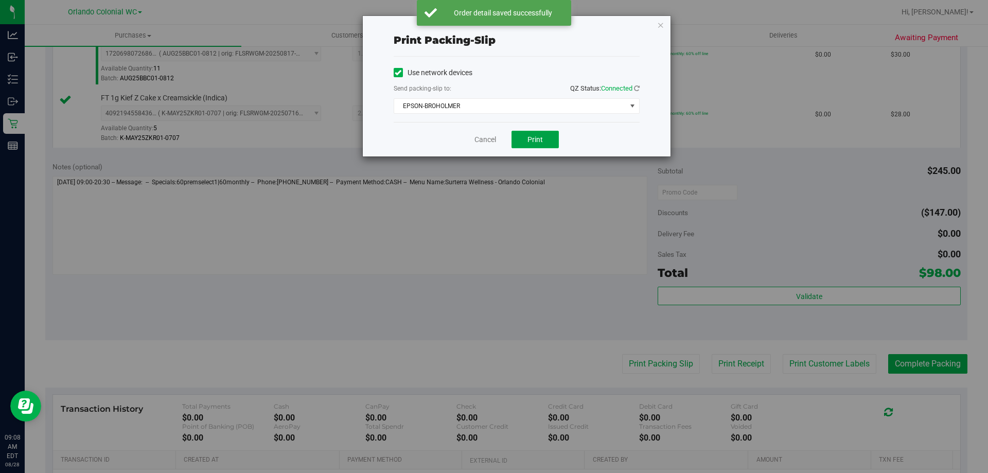
click at [537, 139] on span "Print" at bounding box center [534, 139] width 15 height 8
click at [660, 26] on icon "button" at bounding box center [660, 25] width 7 height 12
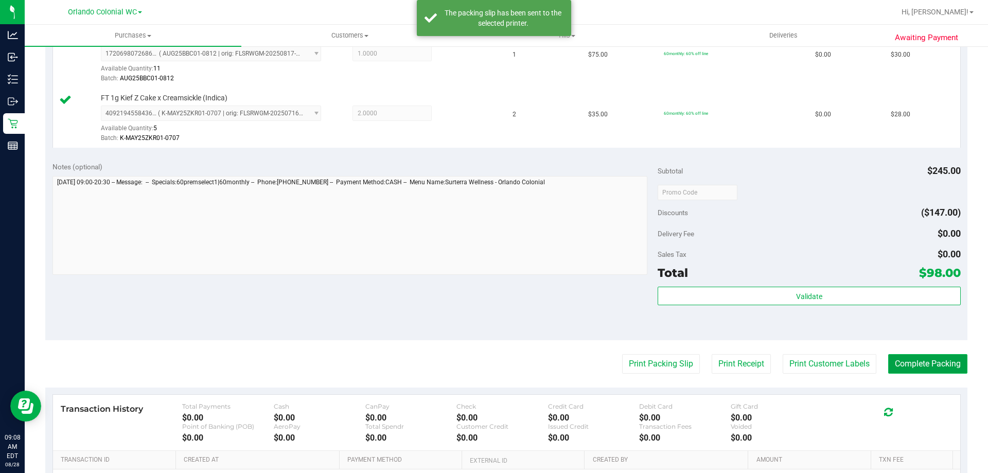
click at [928, 369] on button "Complete Packing" at bounding box center [927, 364] width 79 height 20
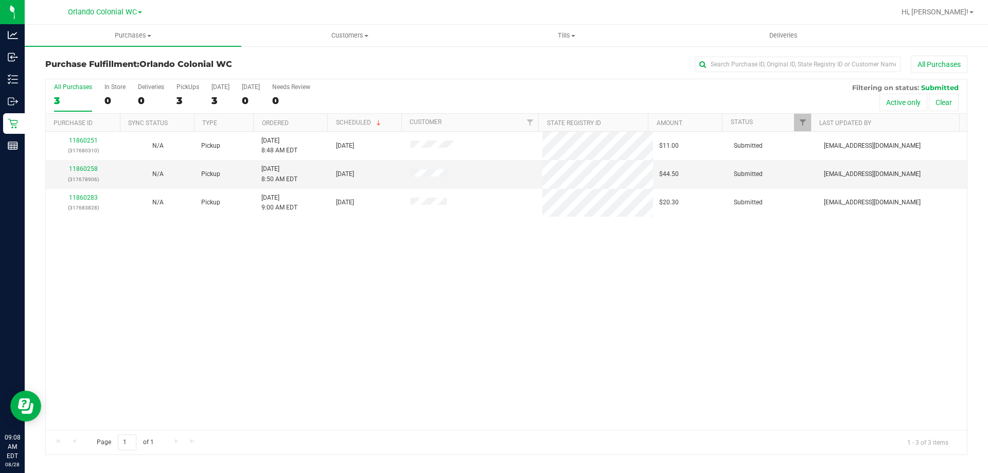
click at [86, 144] on link "11860251" at bounding box center [83, 140] width 29 height 7
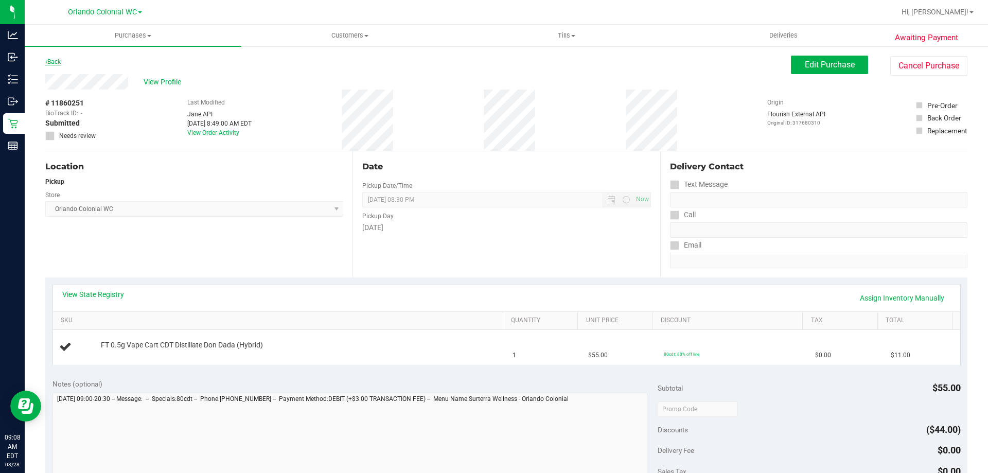
click at [60, 61] on link "Back" at bounding box center [52, 61] width 15 height 7
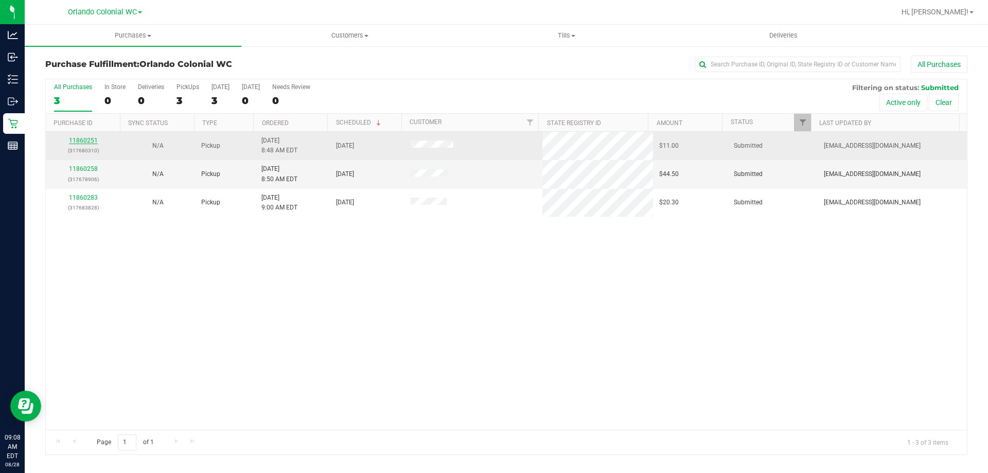
click at [94, 137] on link "11860251" at bounding box center [83, 140] width 29 height 7
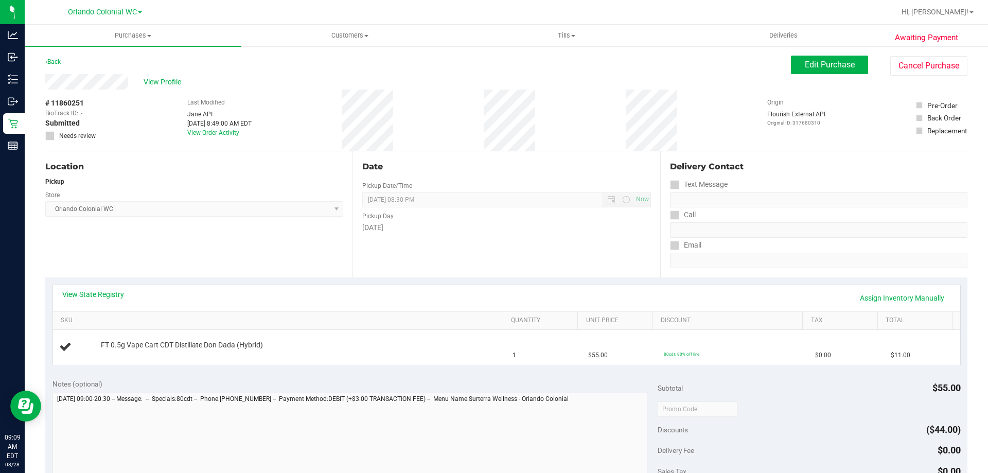
click at [278, 285] on div "View State Registry Assign Inventory Manually" at bounding box center [506, 298] width 907 height 26
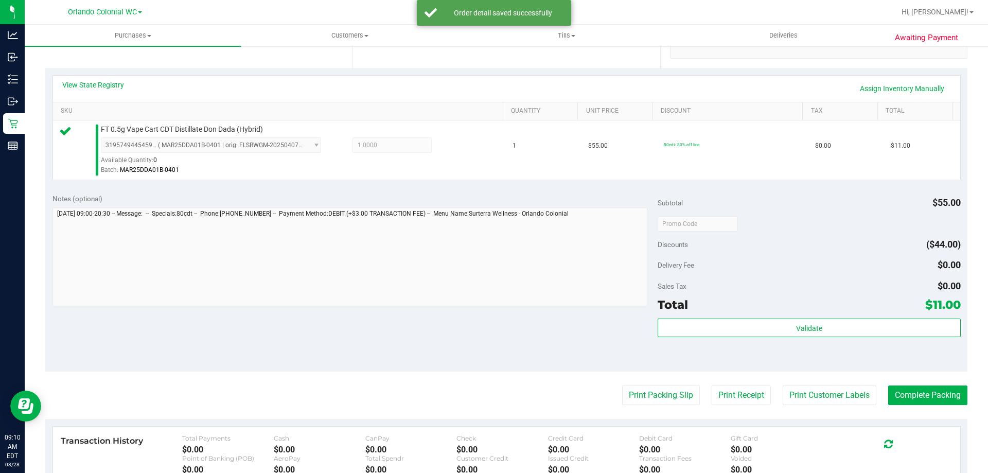
scroll to position [309, 0]
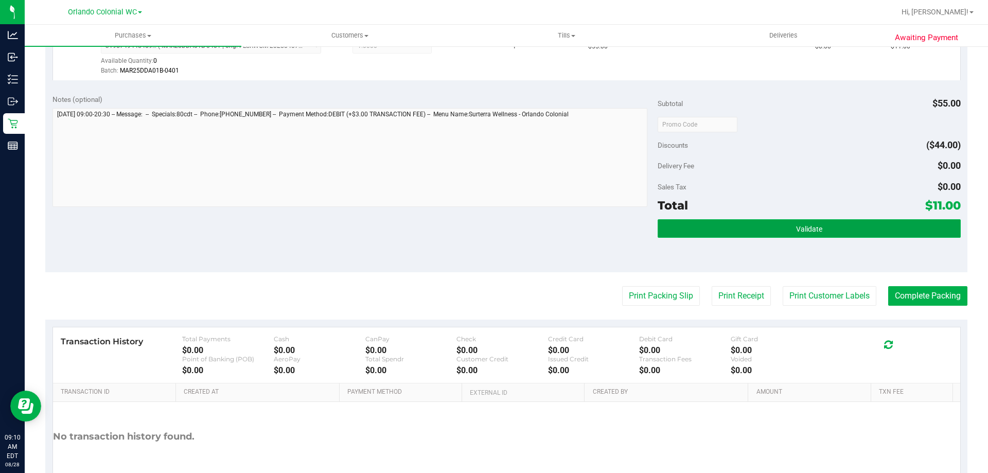
click at [744, 235] on button "Validate" at bounding box center [808, 228] width 303 height 19
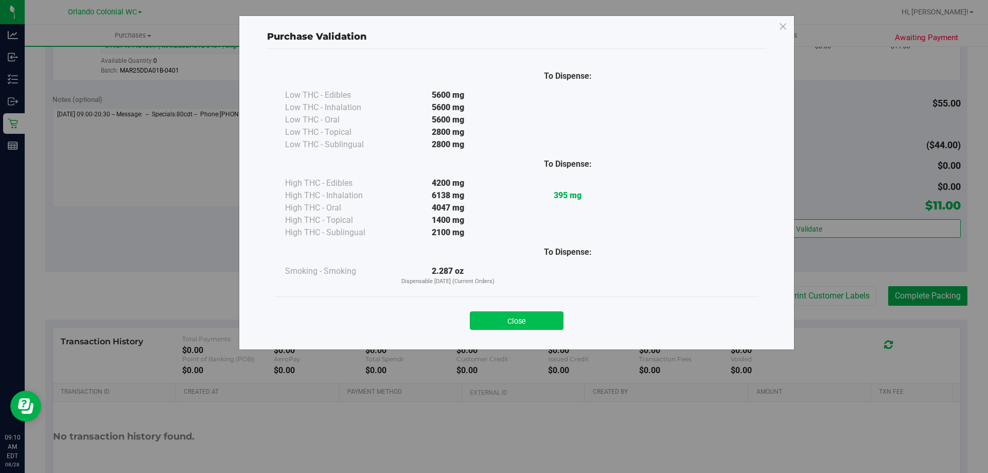
click at [548, 317] on button "Close" at bounding box center [517, 320] width 94 height 19
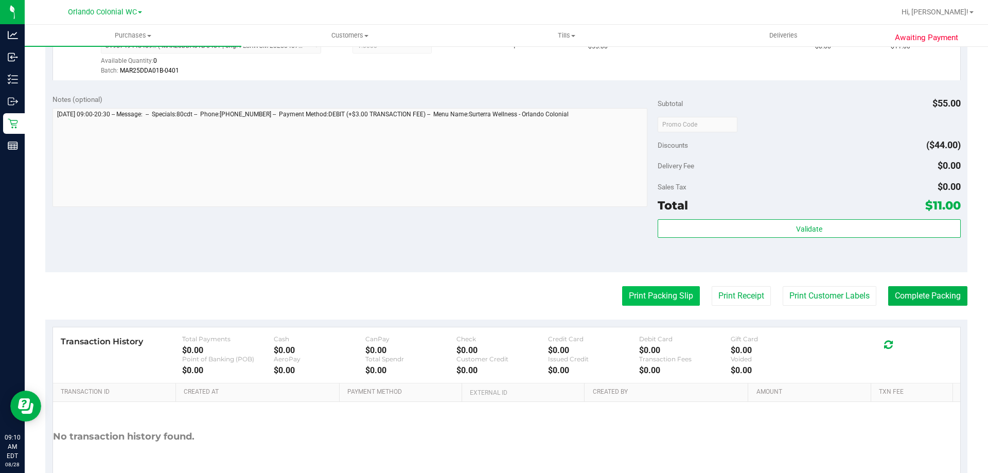
click at [655, 296] on button "Print Packing Slip" at bounding box center [661, 296] width 78 height 20
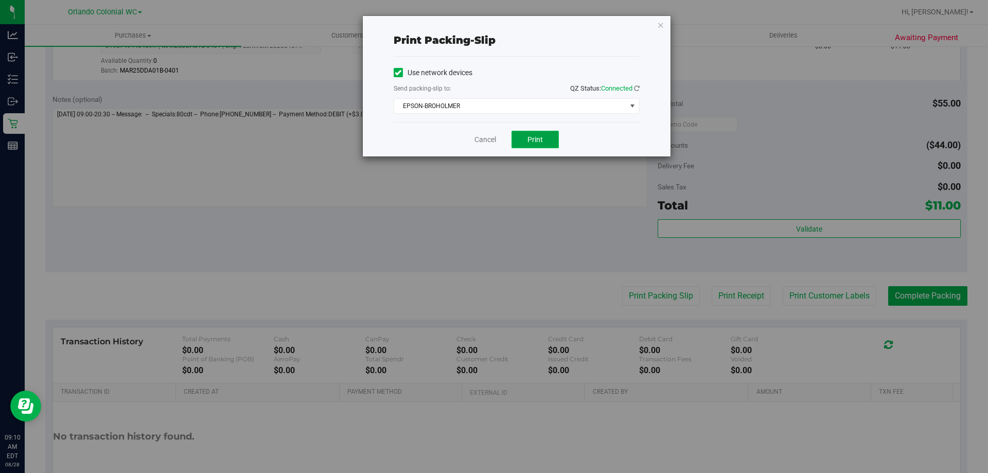
click at [523, 133] on button "Print" at bounding box center [534, 139] width 47 height 17
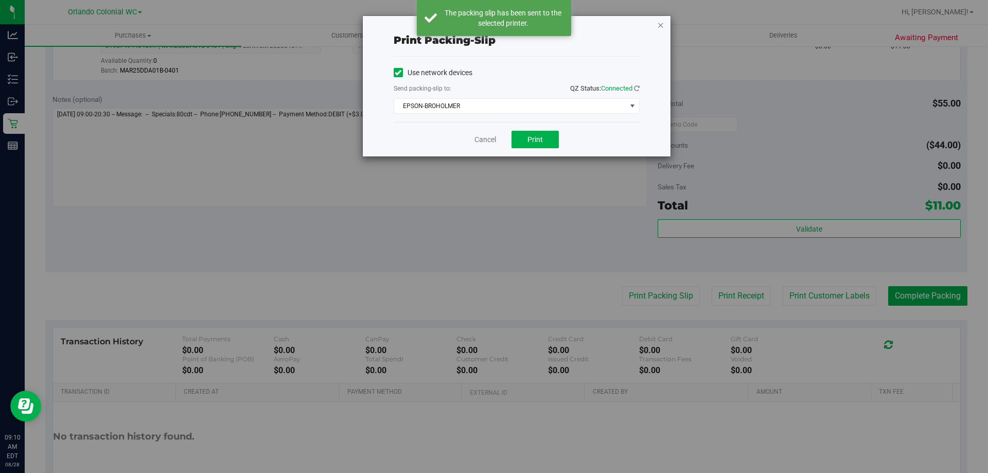
click at [662, 24] on icon "button" at bounding box center [660, 25] width 7 height 12
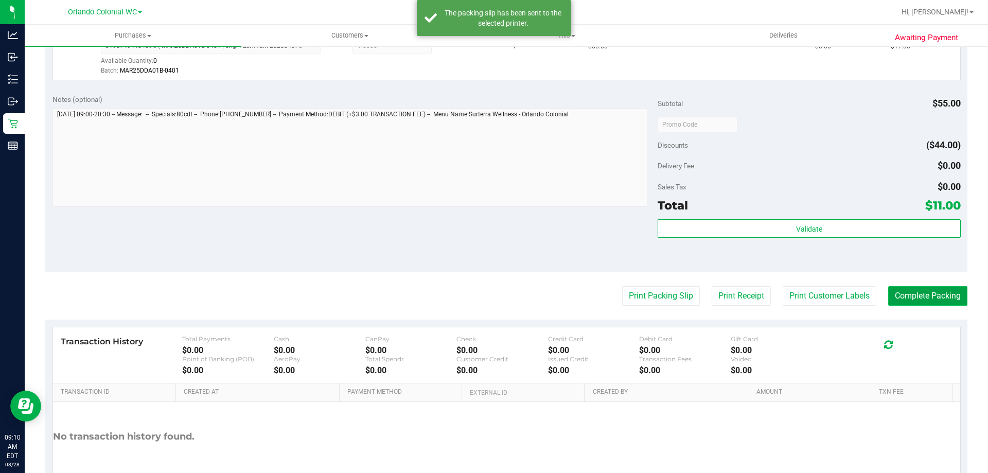
click at [916, 295] on button "Complete Packing" at bounding box center [927, 296] width 79 height 20
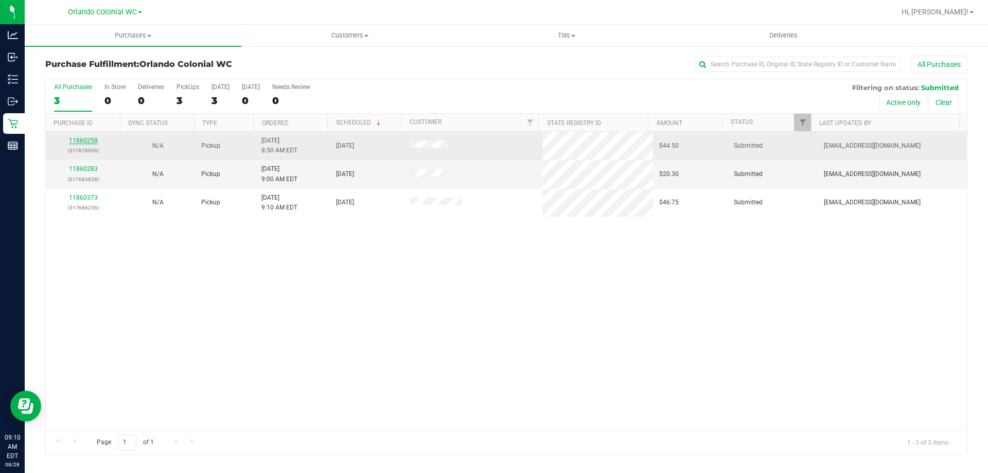
click at [85, 140] on link "11860258" at bounding box center [83, 140] width 29 height 7
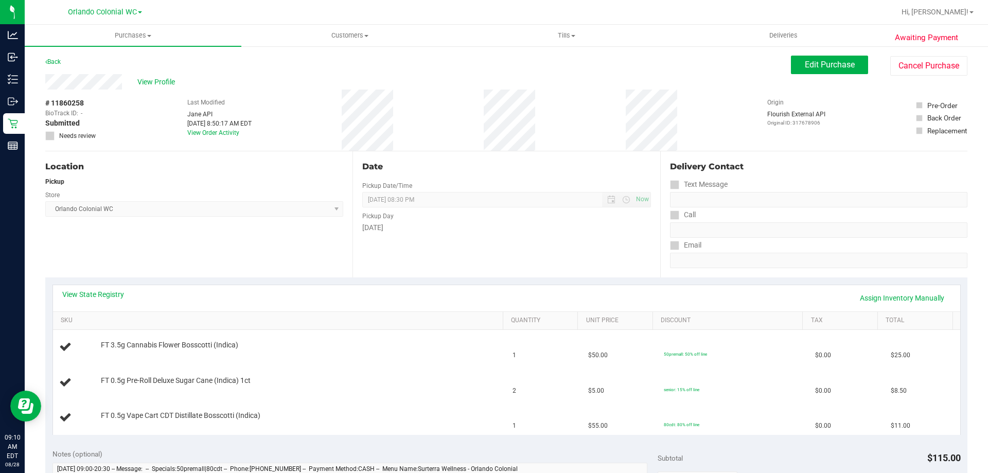
click at [157, 225] on div "Location Pickup Store Orlando Colonial WC Select Store Bonita Springs WC Boynto…" at bounding box center [198, 214] width 307 height 126
click at [154, 260] on div "Location Pickup Store Orlando Colonial WC Select Store Bonita Springs WC Boynto…" at bounding box center [198, 214] width 307 height 126
click at [46, 62] on icon at bounding box center [46, 62] width 2 height 6
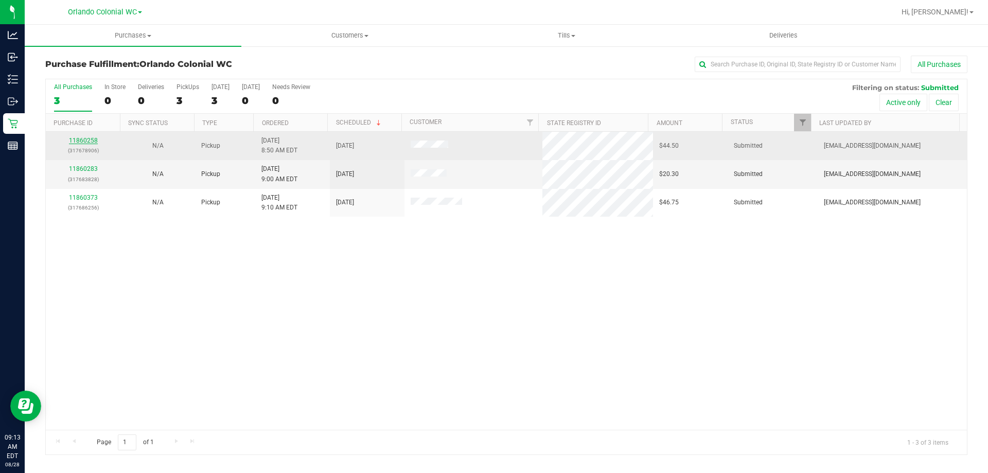
click at [87, 142] on link "11860258" at bounding box center [83, 140] width 29 height 7
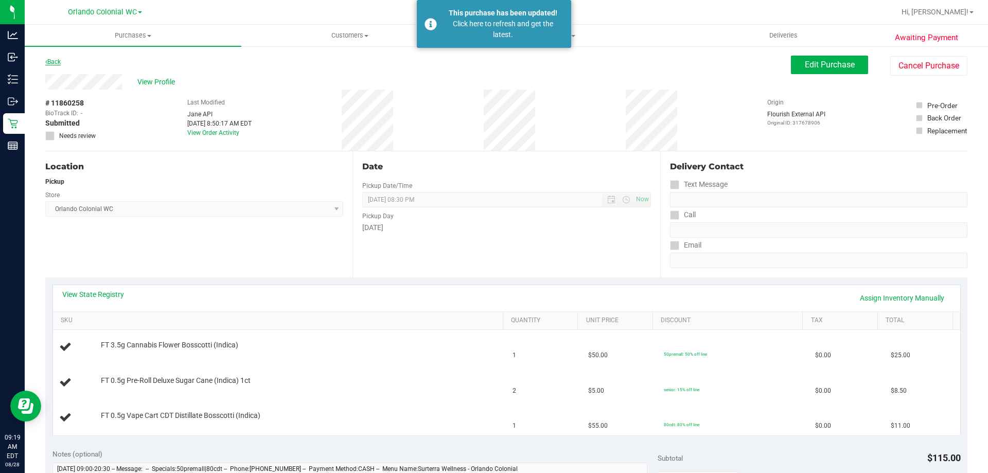
click at [54, 60] on link "Back" at bounding box center [52, 61] width 15 height 7
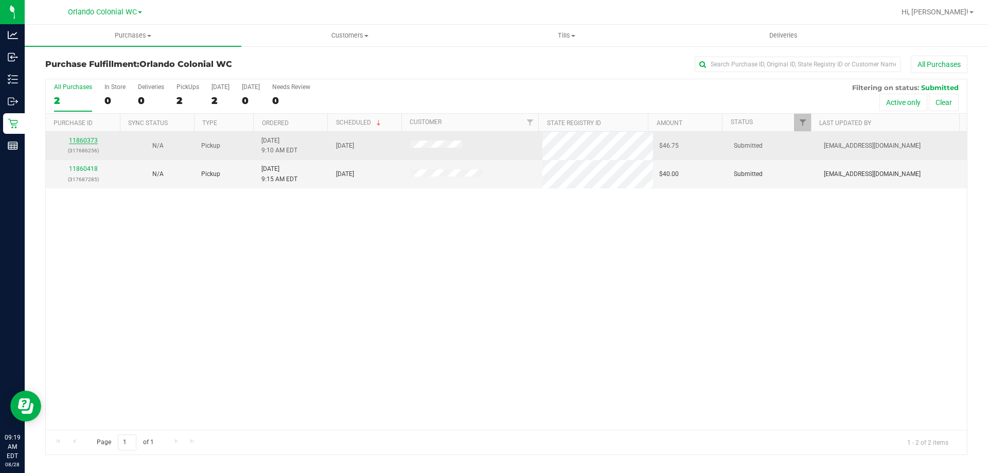
click at [79, 140] on link "11860373" at bounding box center [83, 140] width 29 height 7
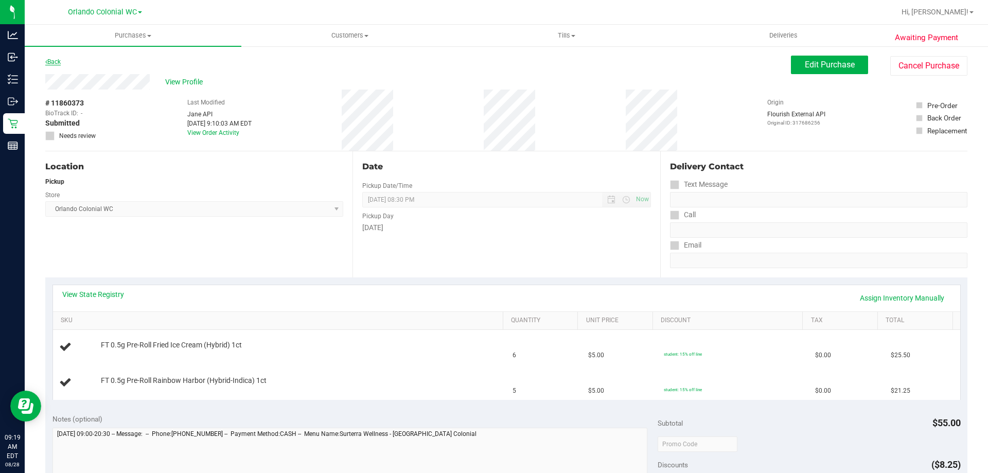
click at [49, 60] on link "Back" at bounding box center [52, 61] width 15 height 7
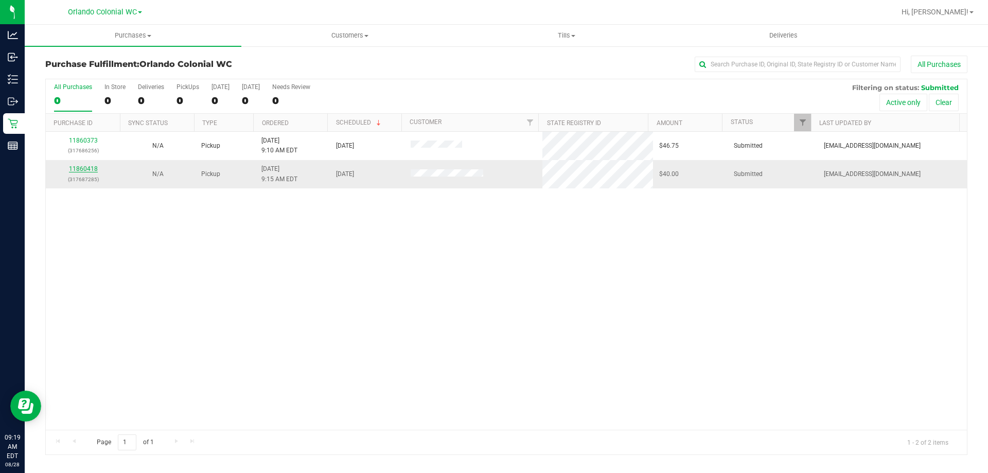
click at [93, 171] on link "11860418" at bounding box center [83, 168] width 29 height 7
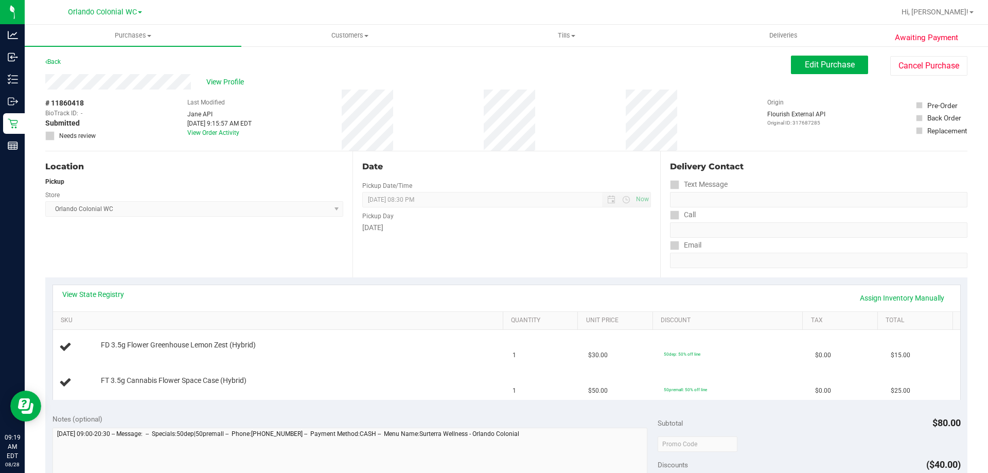
click at [253, 256] on div "Location Pickup Store Orlando Colonial WC Select Store Bonita Springs WC Boynto…" at bounding box center [198, 214] width 307 height 126
click at [58, 67] on div "Back" at bounding box center [52, 62] width 15 height 12
click at [58, 66] on div "Back" at bounding box center [52, 62] width 15 height 12
click at [56, 62] on link "Back" at bounding box center [52, 61] width 15 height 7
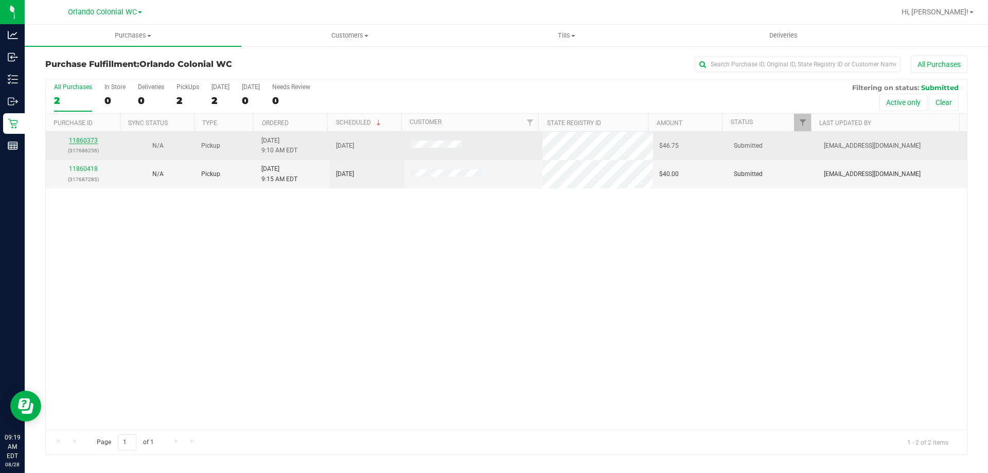
click at [86, 142] on link "11860373" at bounding box center [83, 140] width 29 height 7
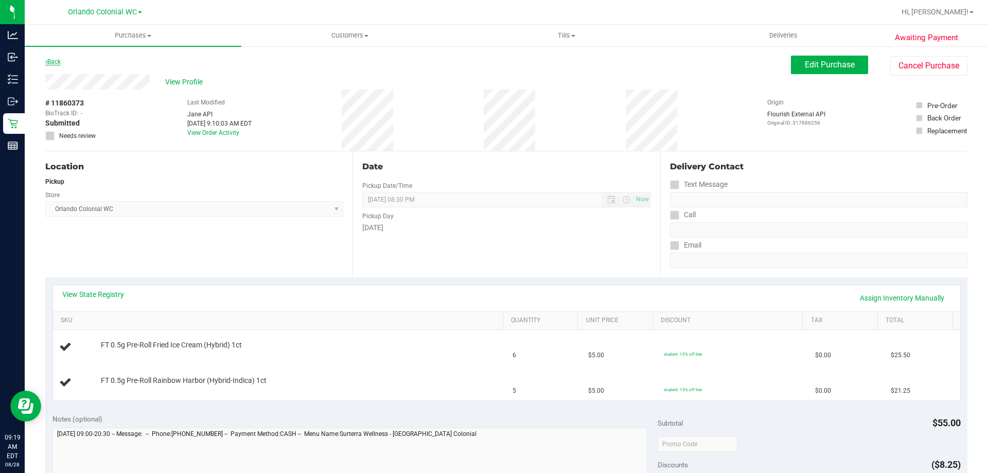
click at [50, 62] on link "Back" at bounding box center [52, 61] width 15 height 7
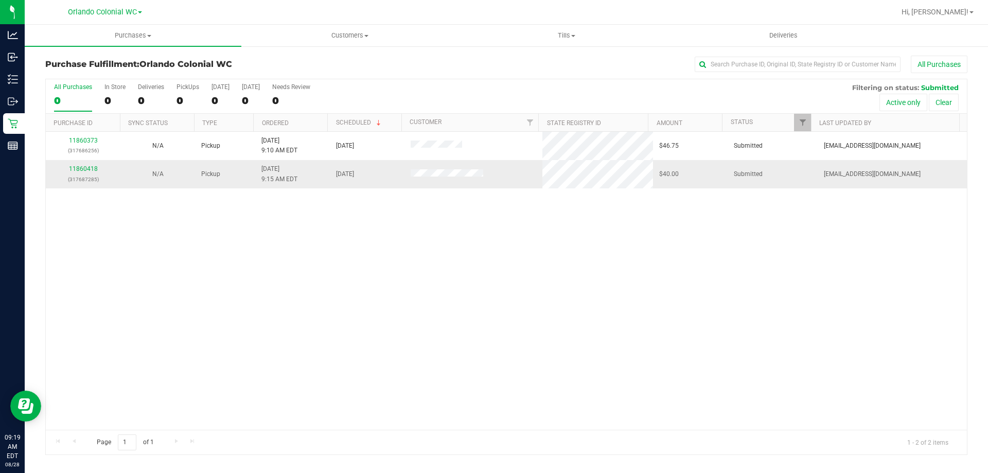
click at [80, 175] on p "(317687285)" at bounding box center [83, 179] width 62 height 10
click at [81, 168] on link "11860418" at bounding box center [83, 168] width 29 height 7
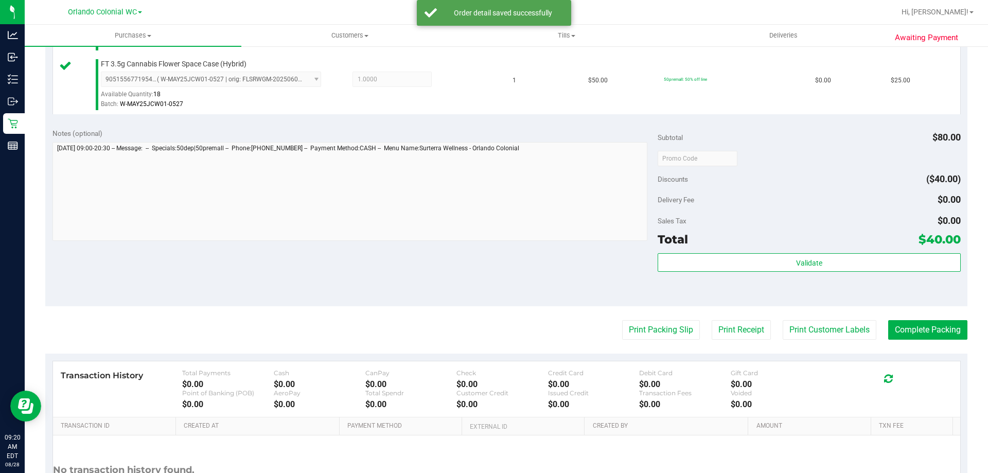
scroll to position [412, 0]
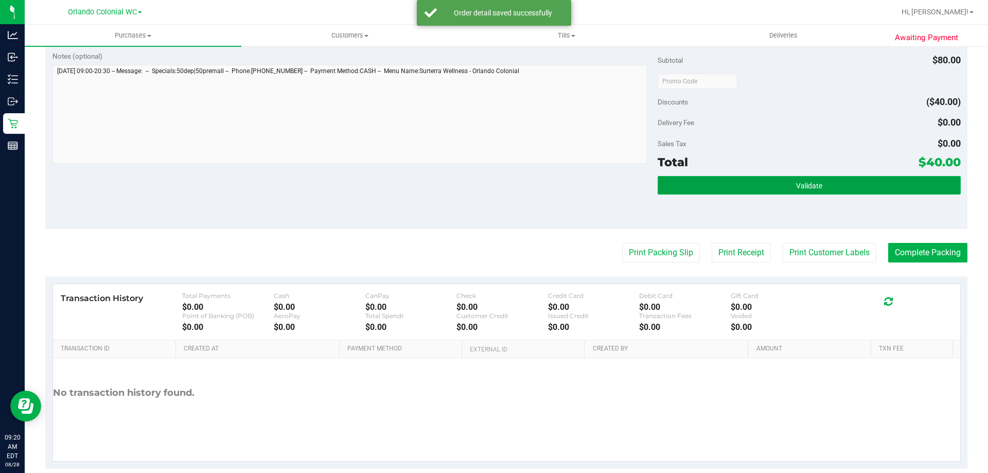
click at [785, 179] on button "Validate" at bounding box center [808, 185] width 303 height 19
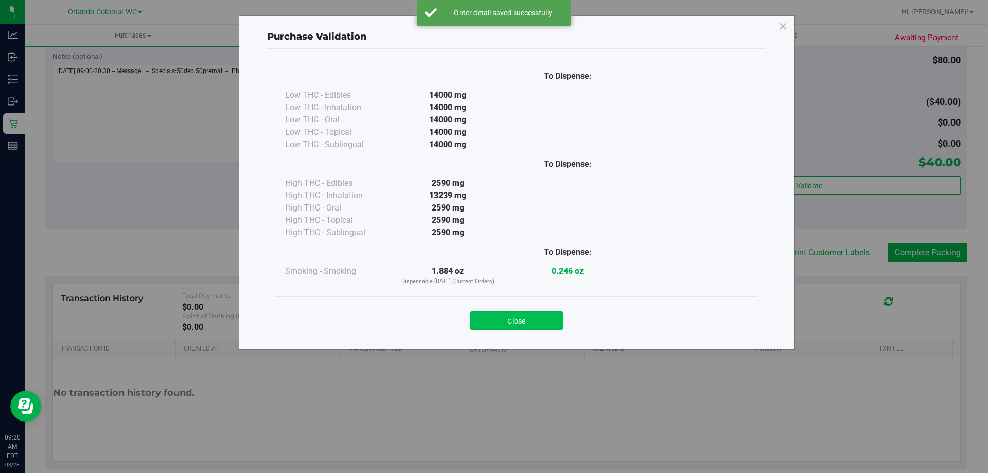
click at [528, 318] on button "Close" at bounding box center [517, 320] width 94 height 19
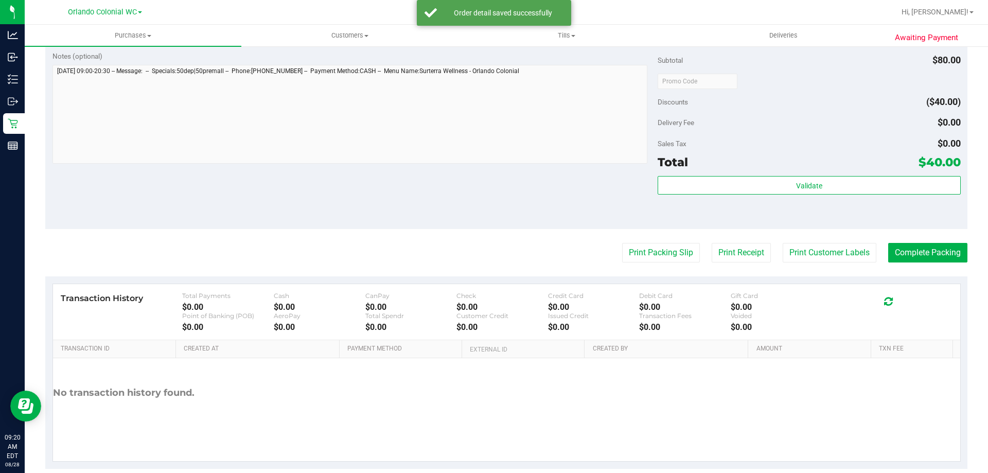
click at [690, 250] on div "Print Packing Slip Print Receipt Print Customer Labels Complete Packing" at bounding box center [506, 253] width 922 height 20
click at [682, 253] on button "Print Packing Slip" at bounding box center [661, 253] width 78 height 20
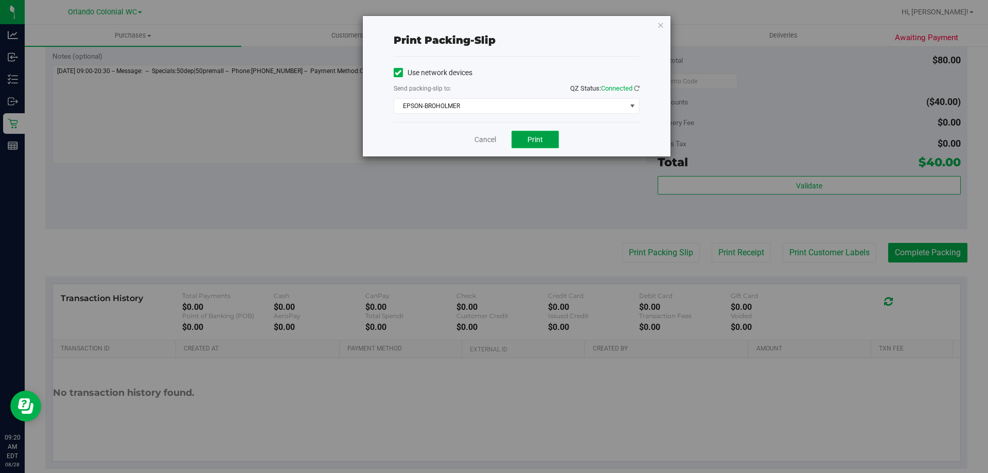
click at [549, 144] on button "Print" at bounding box center [534, 139] width 47 height 17
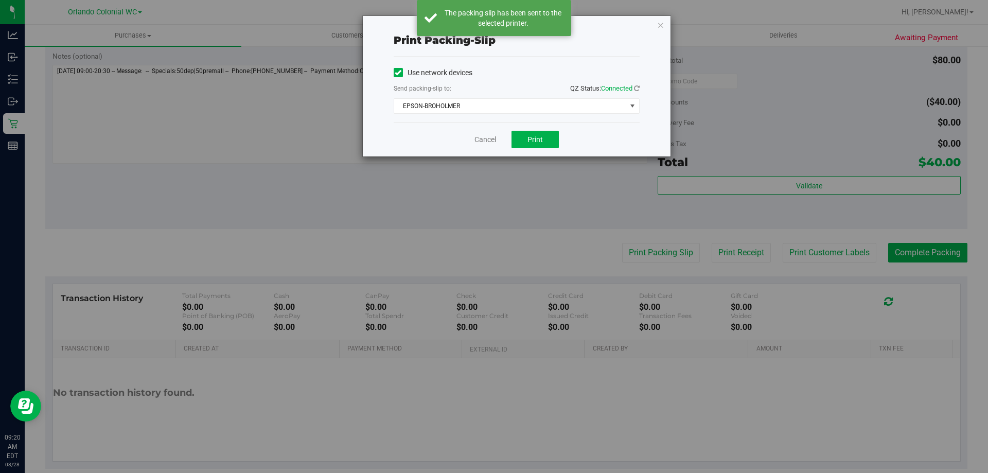
click at [655, 26] on div "Print packing-slip Use network devices Send packing-slip to: QZ Status: Connect…" at bounding box center [517, 86] width 308 height 140
click at [660, 26] on icon "button" at bounding box center [660, 25] width 7 height 12
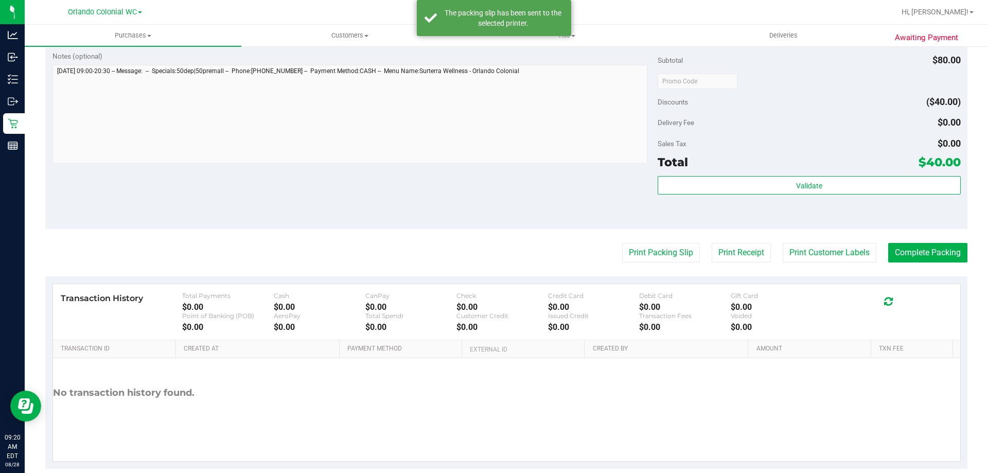
click at [919, 242] on purchase-details "Back Edit Purchase Cancel Purchase View Profile # 11860418 BioTrack ID: - Submi…" at bounding box center [506, 56] width 922 height 825
click at [929, 259] on button "Complete Packing" at bounding box center [927, 253] width 79 height 20
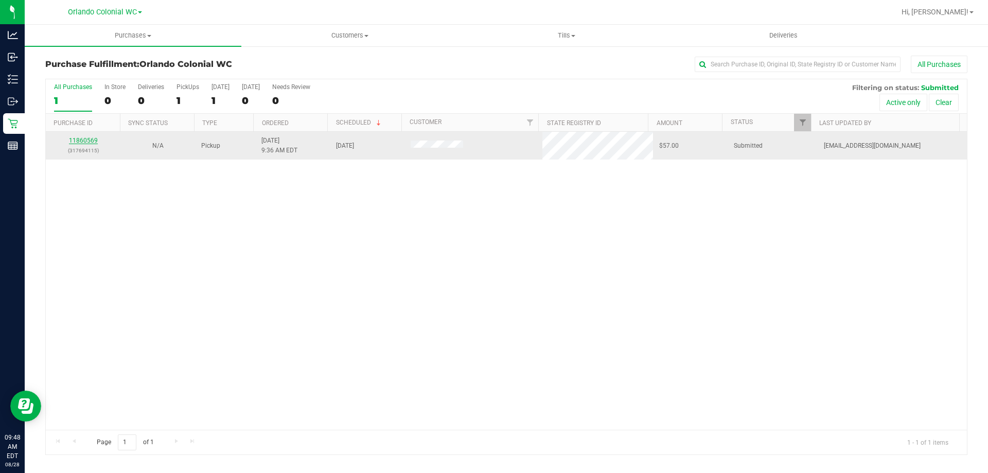
click at [79, 139] on link "11860569" at bounding box center [83, 140] width 29 height 7
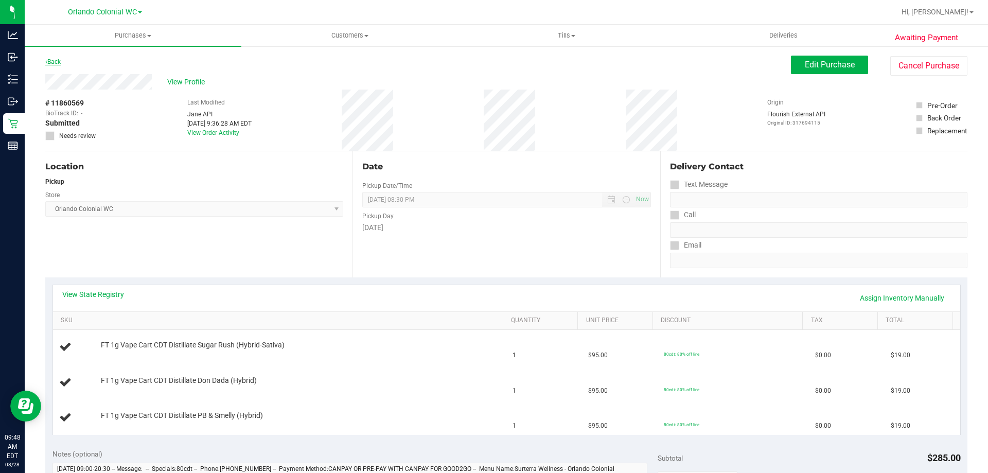
click at [52, 61] on link "Back" at bounding box center [52, 61] width 15 height 7
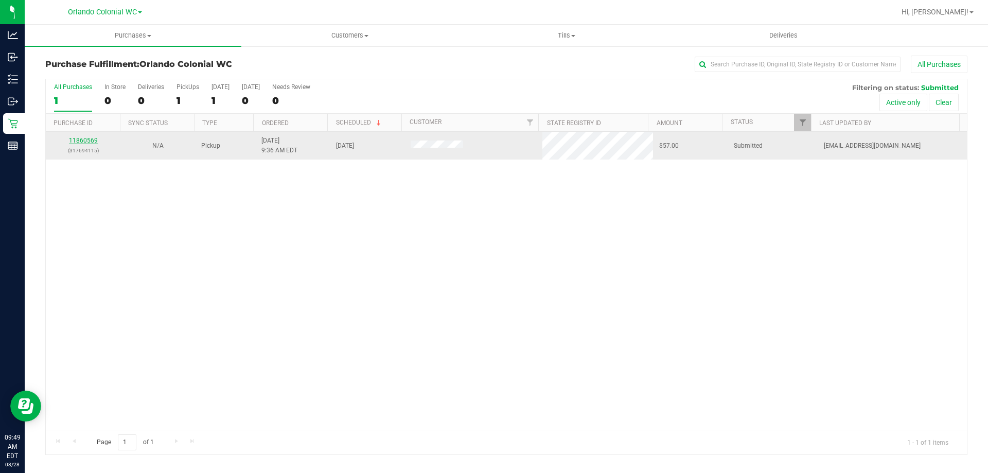
click at [72, 141] on link "11860569" at bounding box center [83, 140] width 29 height 7
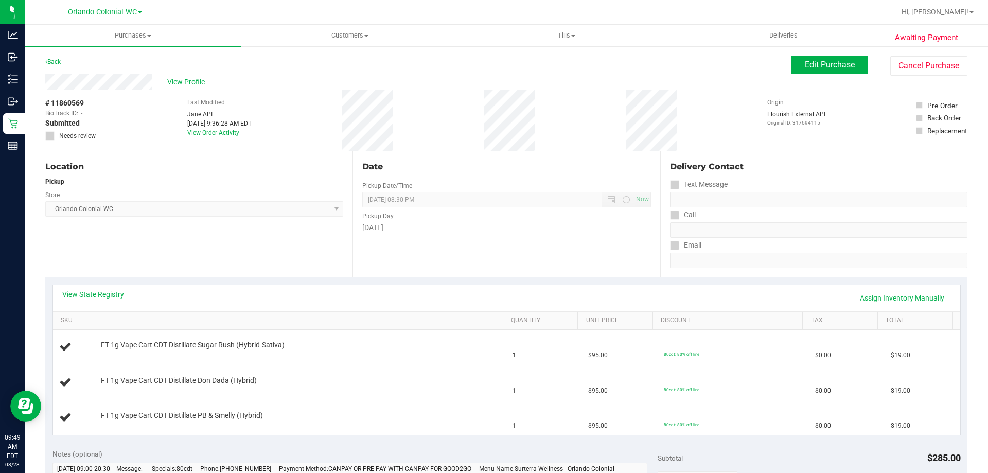
click at [48, 62] on link "Back" at bounding box center [52, 61] width 15 height 7
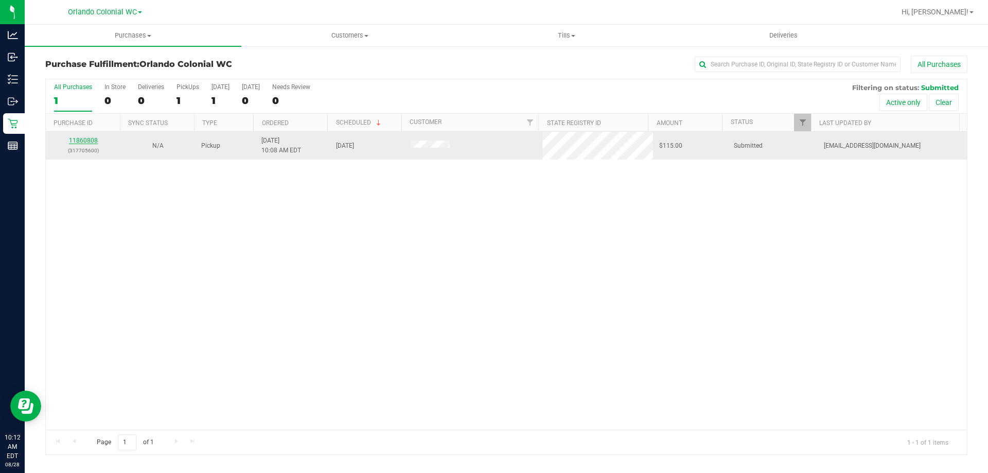
click at [89, 138] on link "11860808" at bounding box center [83, 140] width 29 height 7
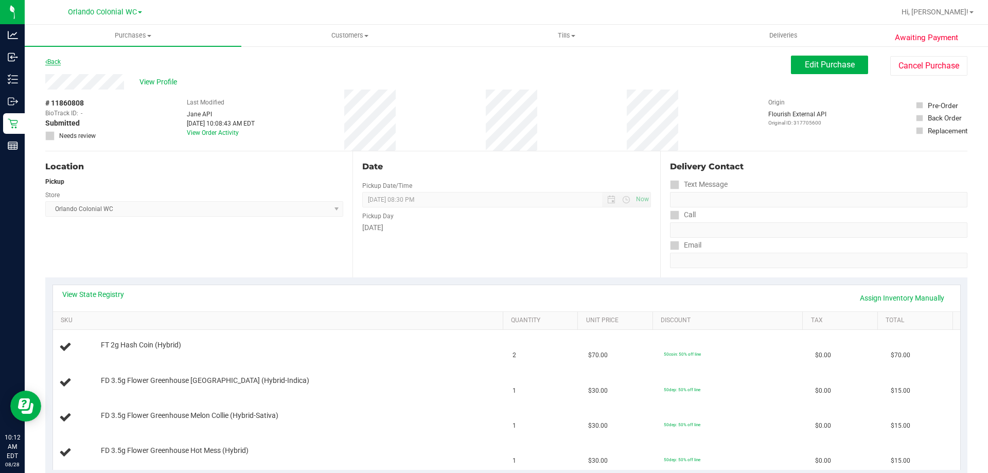
click at [57, 62] on link "Back" at bounding box center [52, 61] width 15 height 7
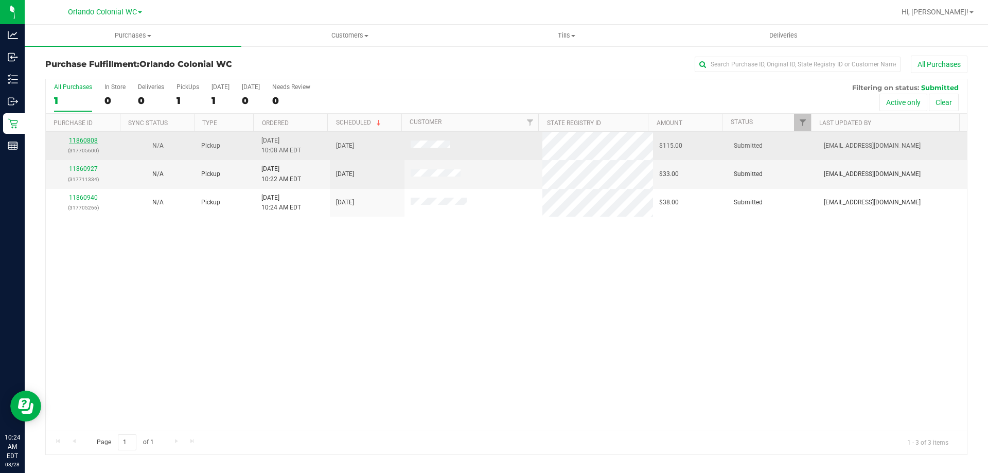
click at [77, 138] on link "11860808" at bounding box center [83, 140] width 29 height 7
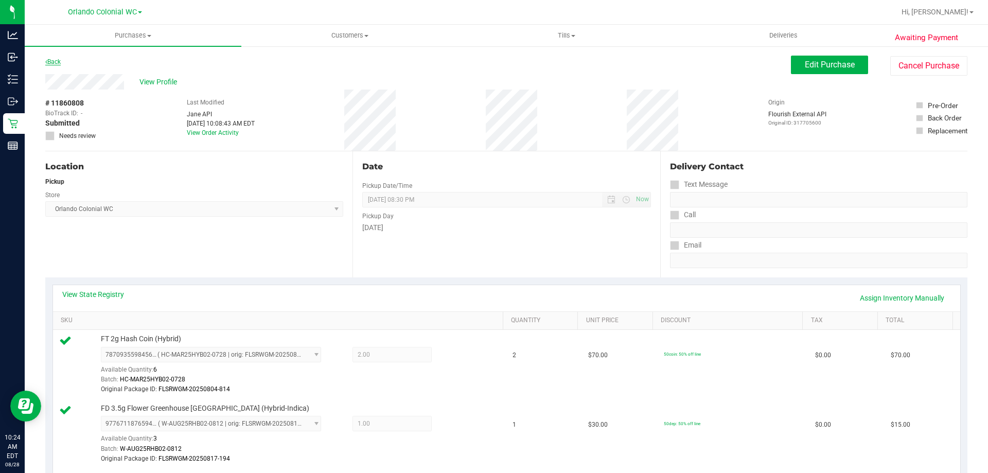
click at [55, 61] on link "Back" at bounding box center [52, 61] width 15 height 7
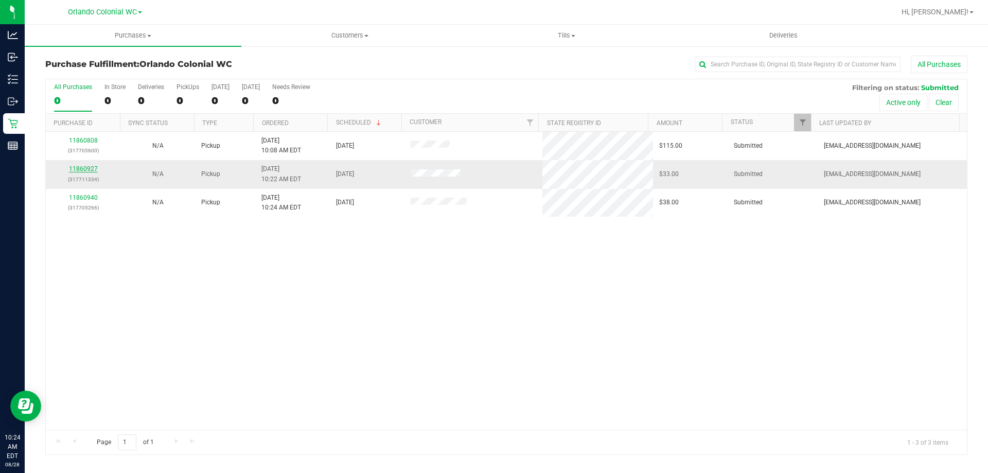
click at [78, 175] on p "(317711334)" at bounding box center [83, 179] width 62 height 10
click at [78, 172] on link "11860927" at bounding box center [83, 168] width 29 height 7
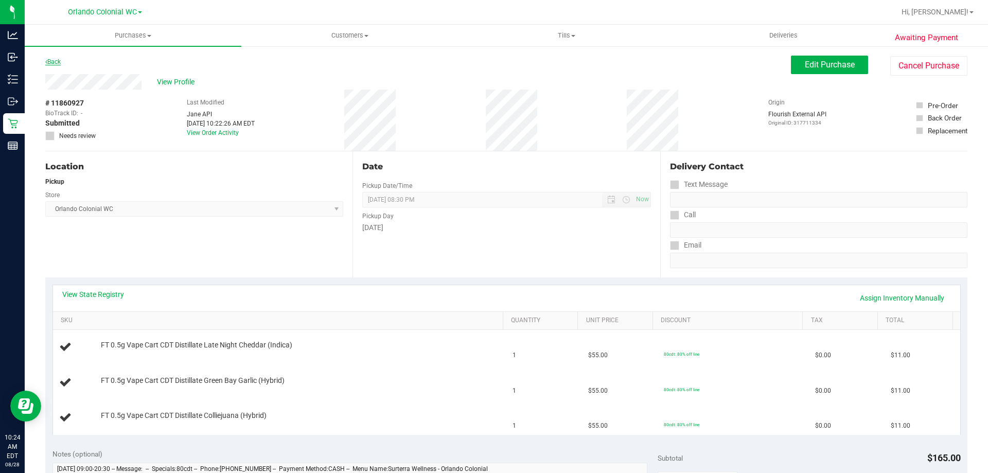
click at [46, 61] on icon at bounding box center [46, 62] width 2 height 6
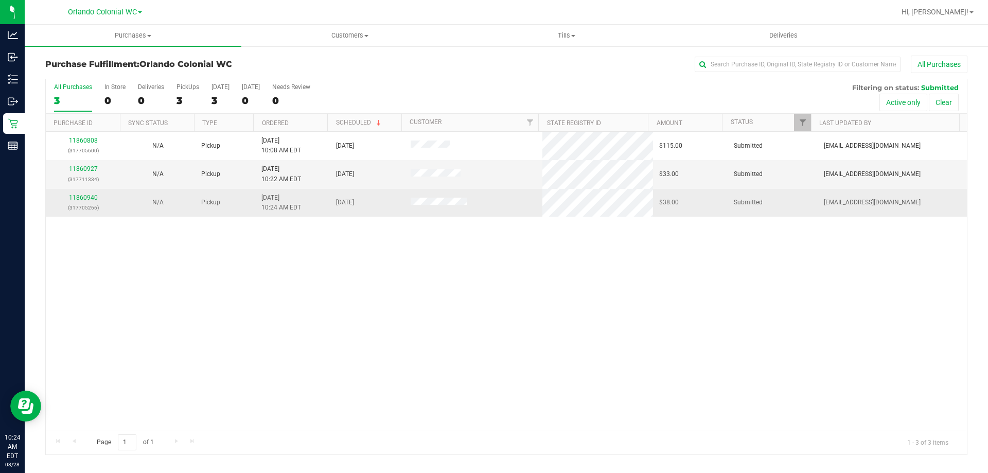
click at [86, 193] on div "11860940 (317705266)" at bounding box center [83, 203] width 62 height 20
click at [86, 197] on link "11860940" at bounding box center [83, 197] width 29 height 7
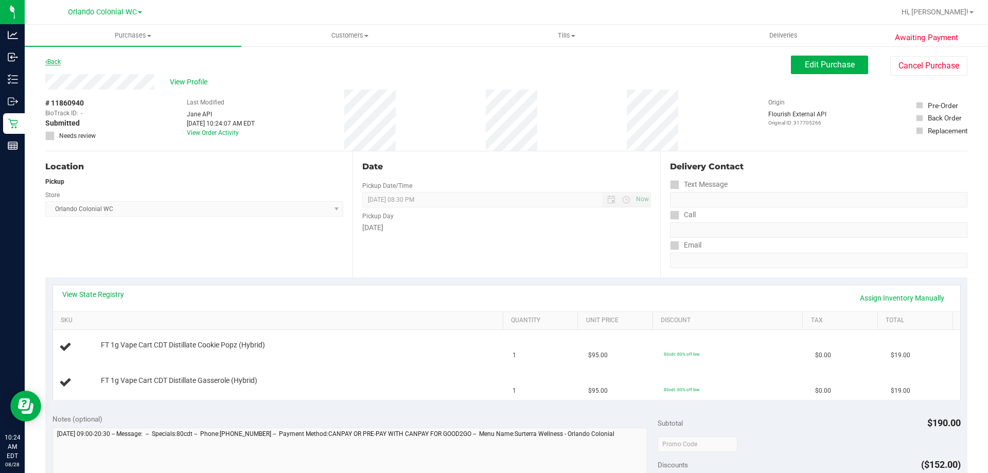
click at [51, 62] on link "Back" at bounding box center [52, 61] width 15 height 7
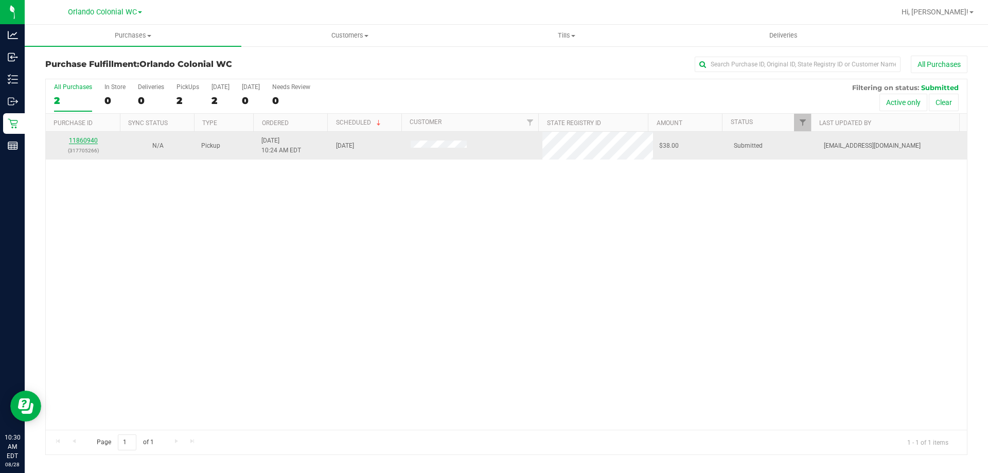
click at [92, 138] on link "11860940" at bounding box center [83, 140] width 29 height 7
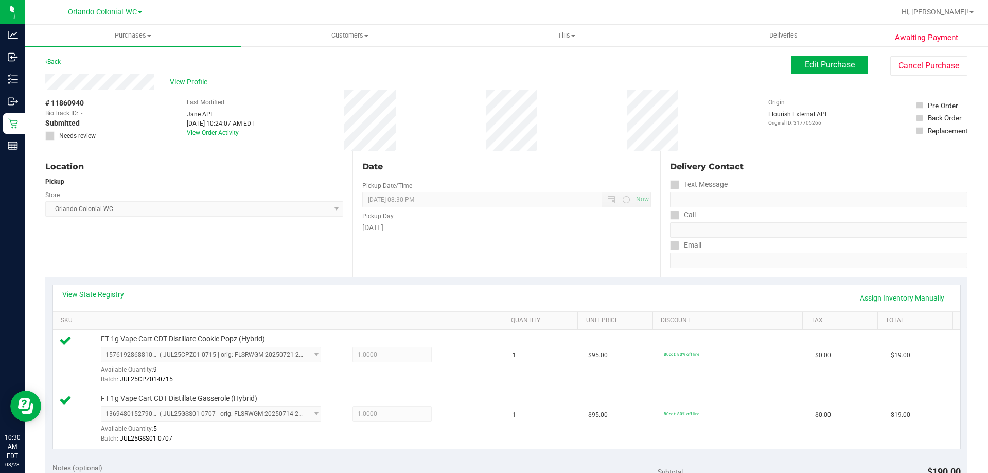
scroll to position [360, 0]
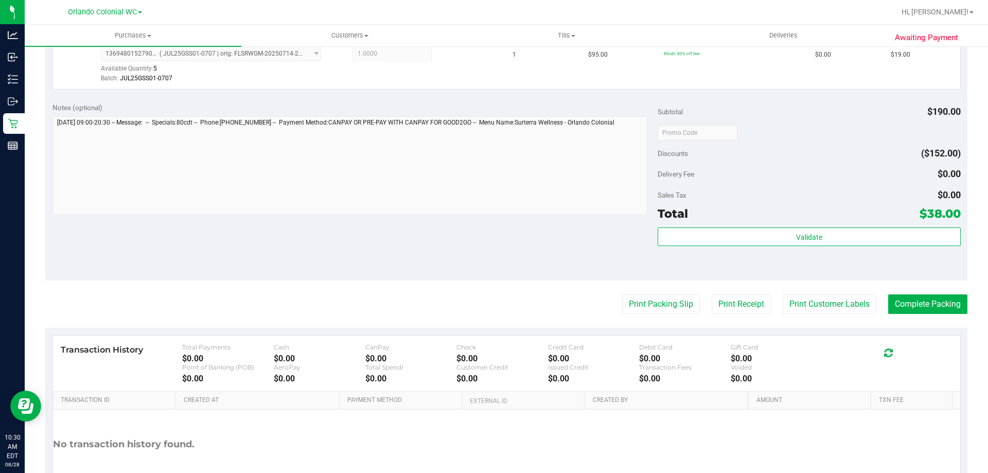
click at [735, 211] on div "Total $38.00" at bounding box center [808, 213] width 303 height 19
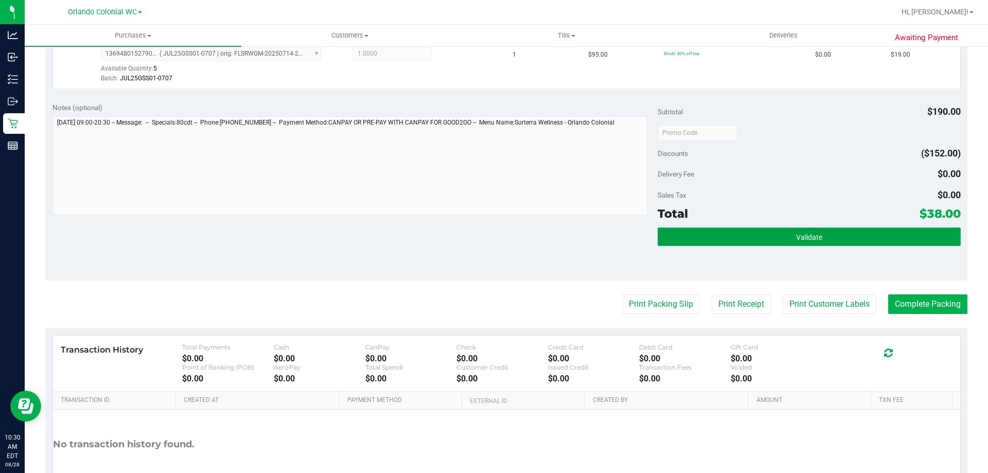
click at [749, 232] on button "Validate" at bounding box center [808, 236] width 303 height 19
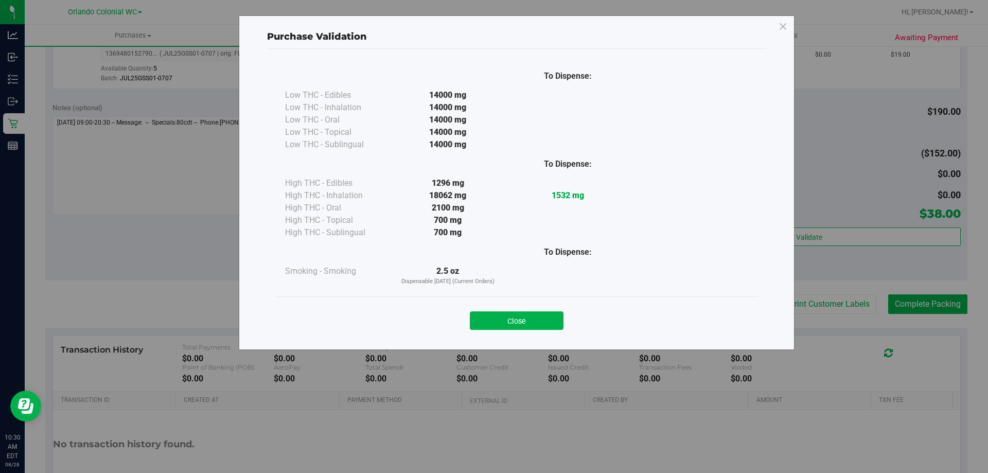
drag, startPoint x: 541, startPoint y: 317, endPoint x: 578, endPoint y: 322, distance: 36.9
click at [542, 317] on button "Close" at bounding box center [517, 320] width 94 height 19
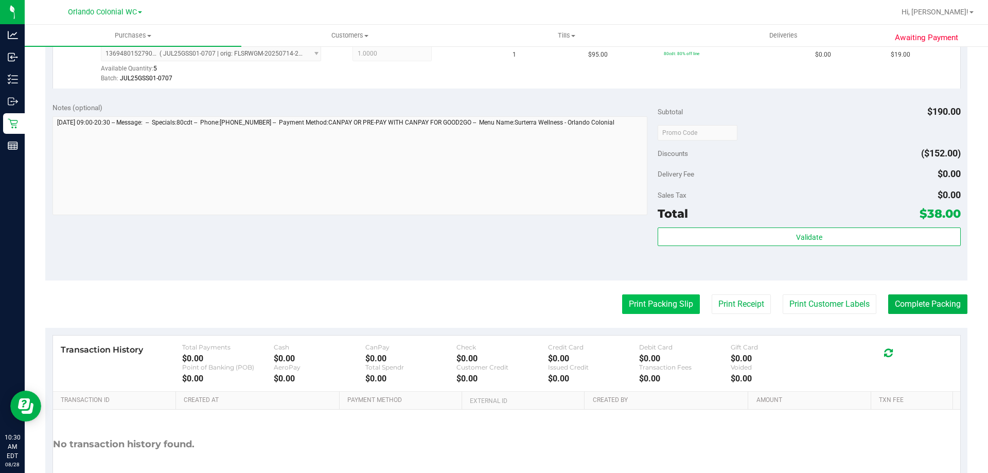
click at [650, 297] on button "Print Packing Slip" at bounding box center [661, 304] width 78 height 20
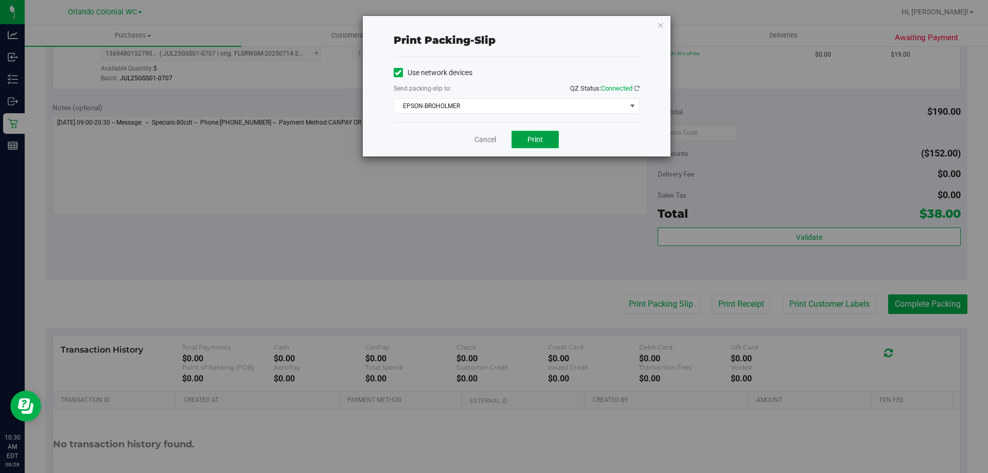
click at [544, 144] on button "Print" at bounding box center [534, 139] width 47 height 17
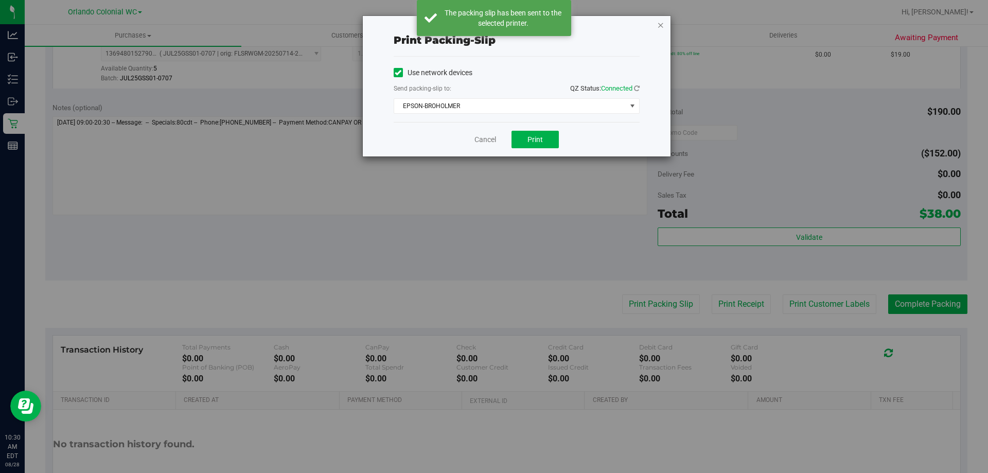
click at [660, 25] on icon "button" at bounding box center [660, 25] width 7 height 12
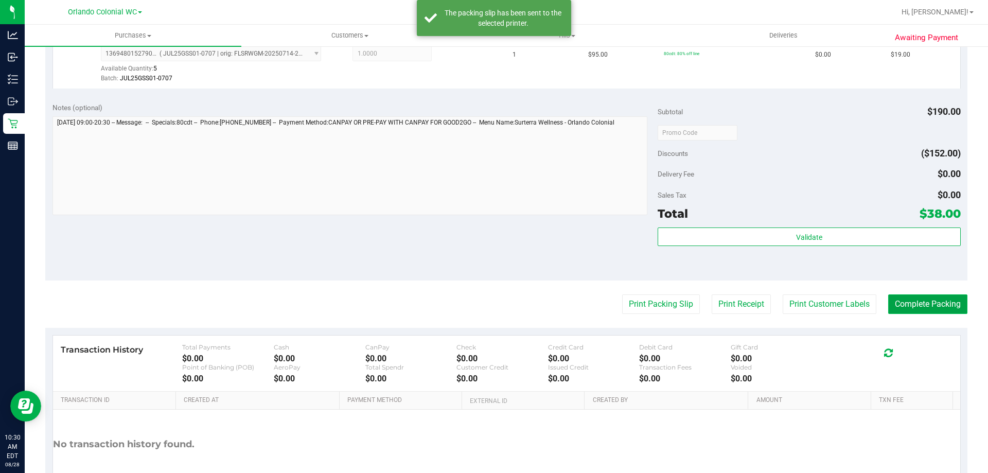
click at [929, 309] on button "Complete Packing" at bounding box center [927, 304] width 79 height 20
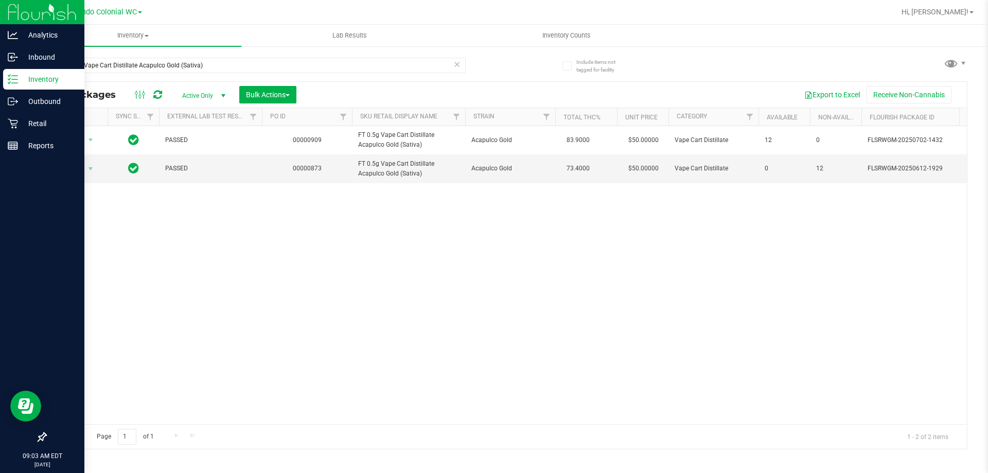
drag, startPoint x: 215, startPoint y: 68, endPoint x: 13, endPoint y: 75, distance: 201.8
click at [24, 78] on div "Analytics Inbound Inventory Outbound Retail Reports 09:03 AM EDT [DATE] 08/28 O…" at bounding box center [494, 236] width 988 height 473
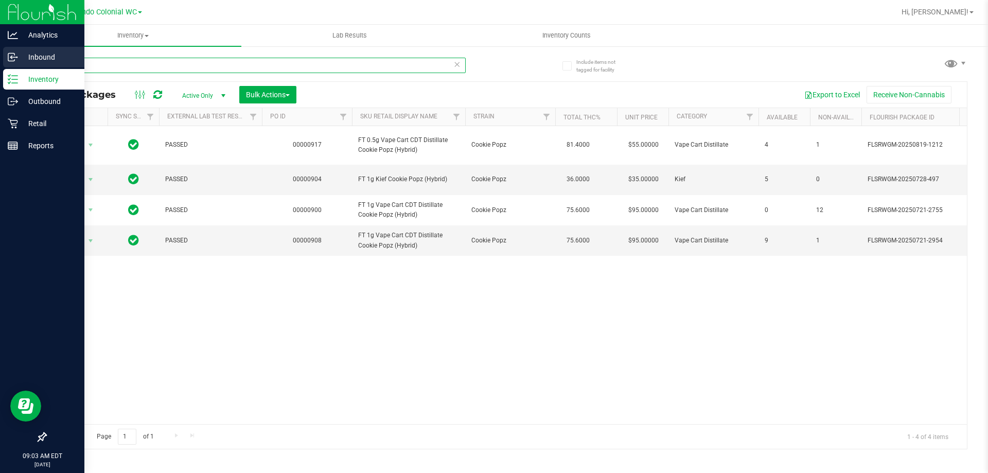
drag, startPoint x: 141, startPoint y: 68, endPoint x: 0, endPoint y: 53, distance: 142.3
click at [0, 56] on div "Analytics Inbound Inventory Outbound Retail Reports 09:03 AM EDT [DATE] 08/28 O…" at bounding box center [494, 236] width 988 height 473
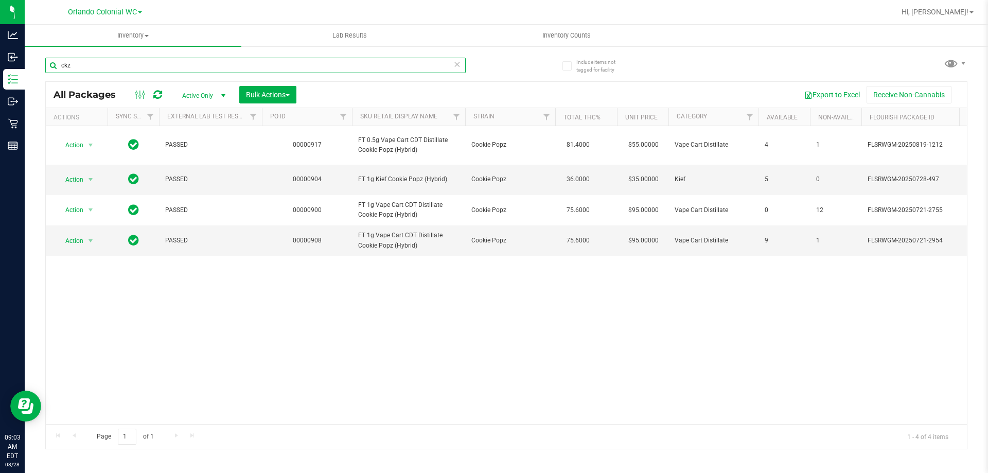
type input "ckz"
